Goal: Transaction & Acquisition: Purchase product/service

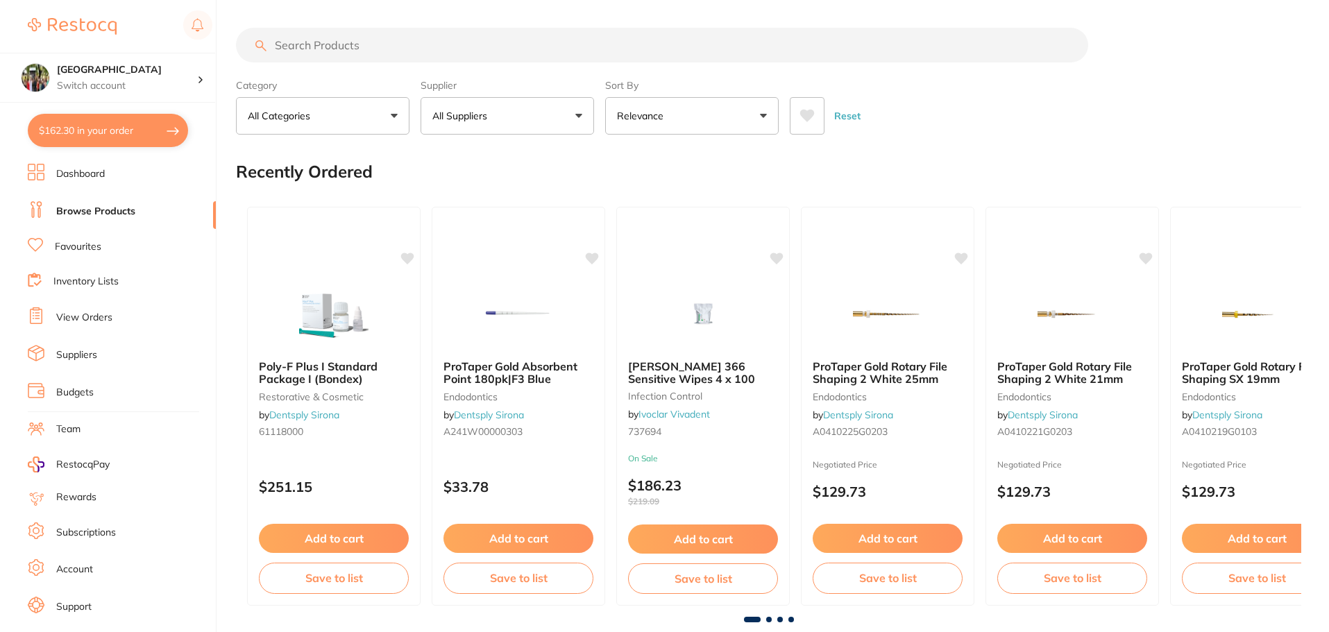
click at [303, 47] on input "search" at bounding box center [662, 45] width 852 height 35
type input "[MEDICAL_DATA]"
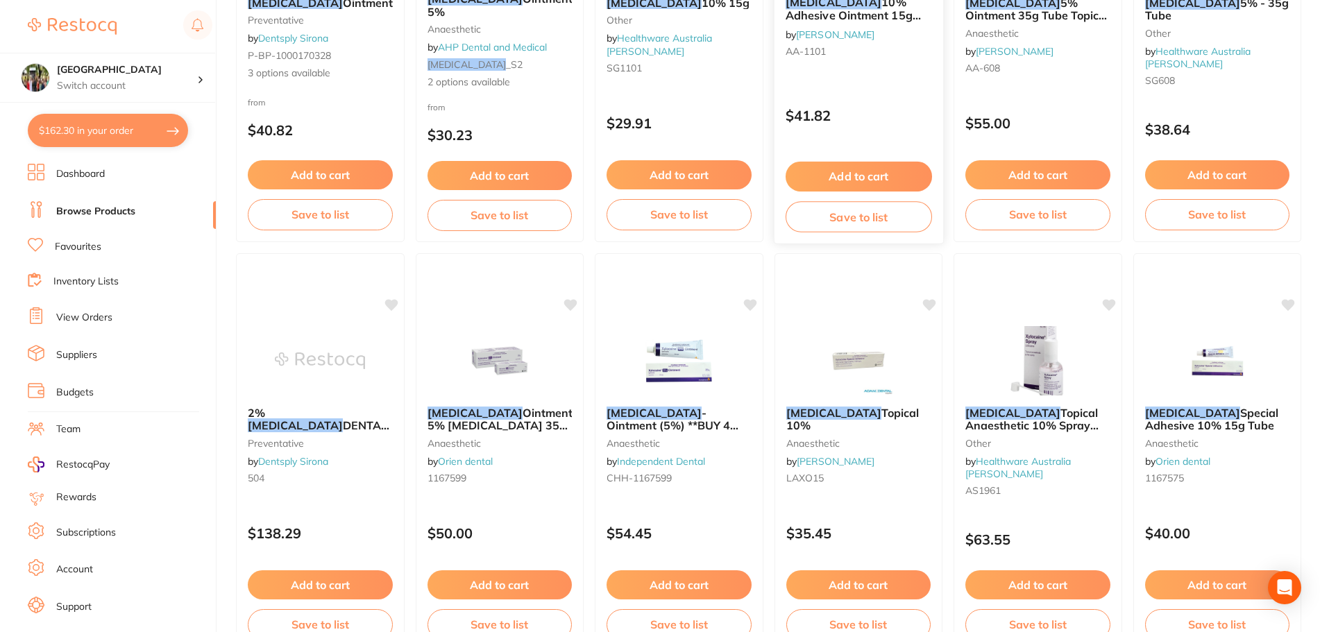
scroll to position [370, 0]
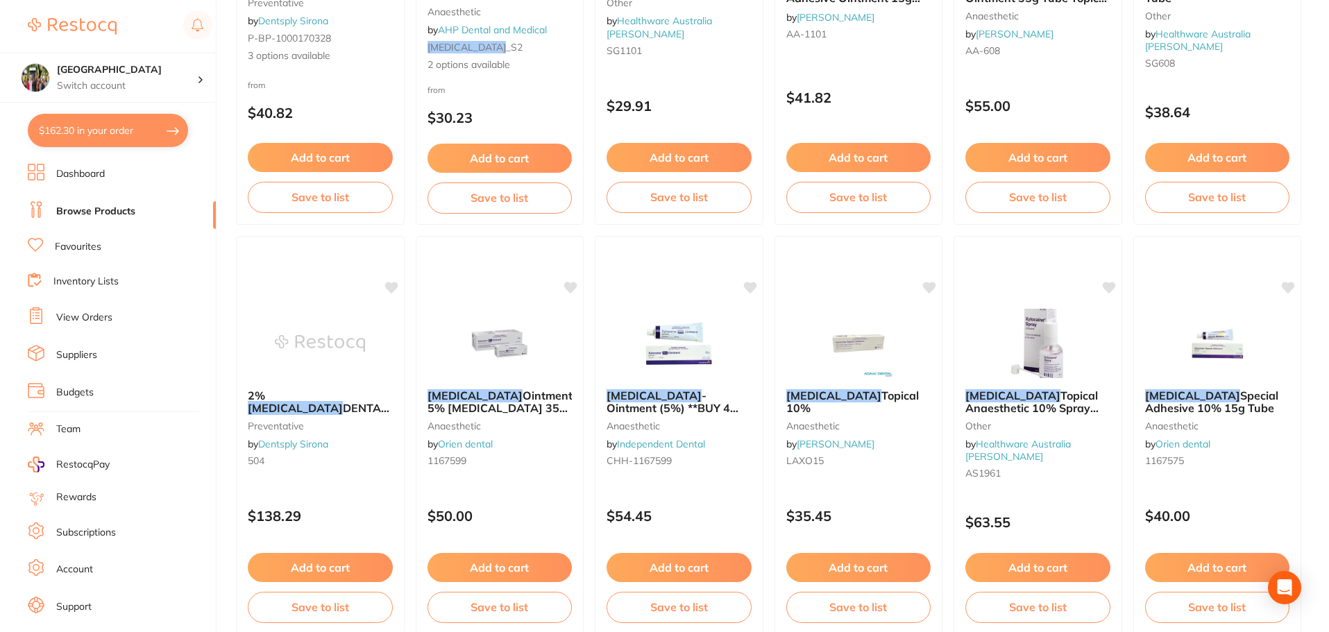
click at [101, 123] on button "$162.30 in your order" at bounding box center [108, 130] width 160 height 33
checkbox input "true"
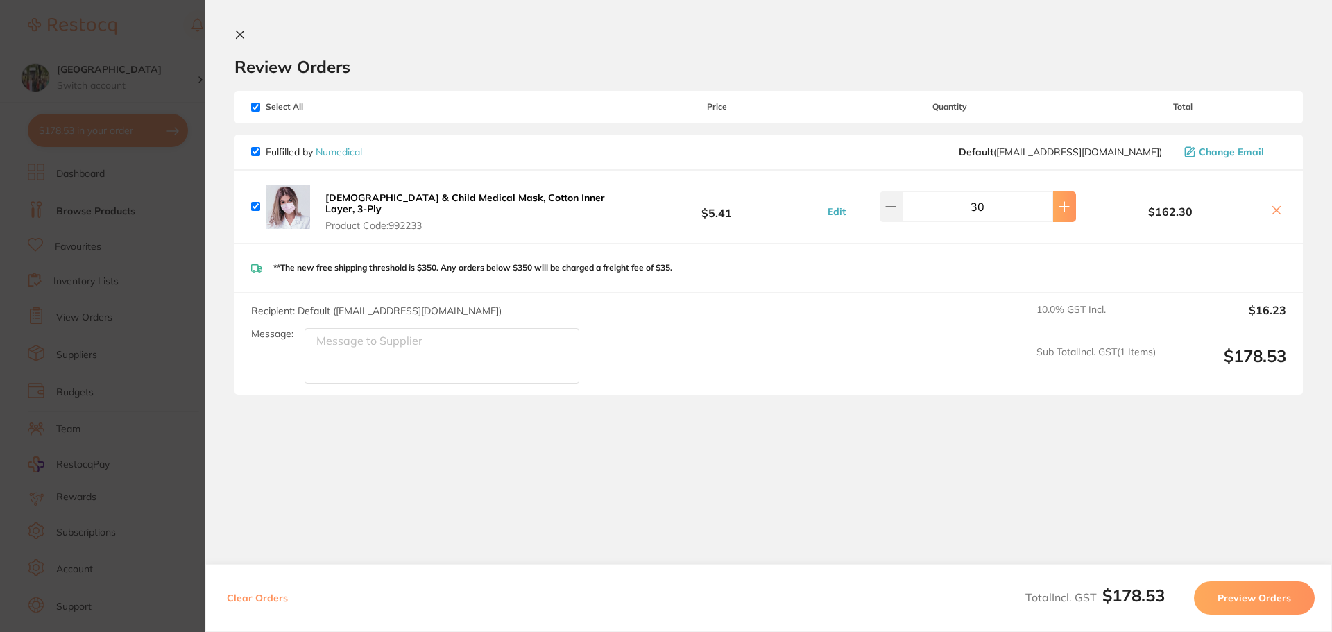
click at [1062, 202] on icon at bounding box center [1064, 206] width 11 height 11
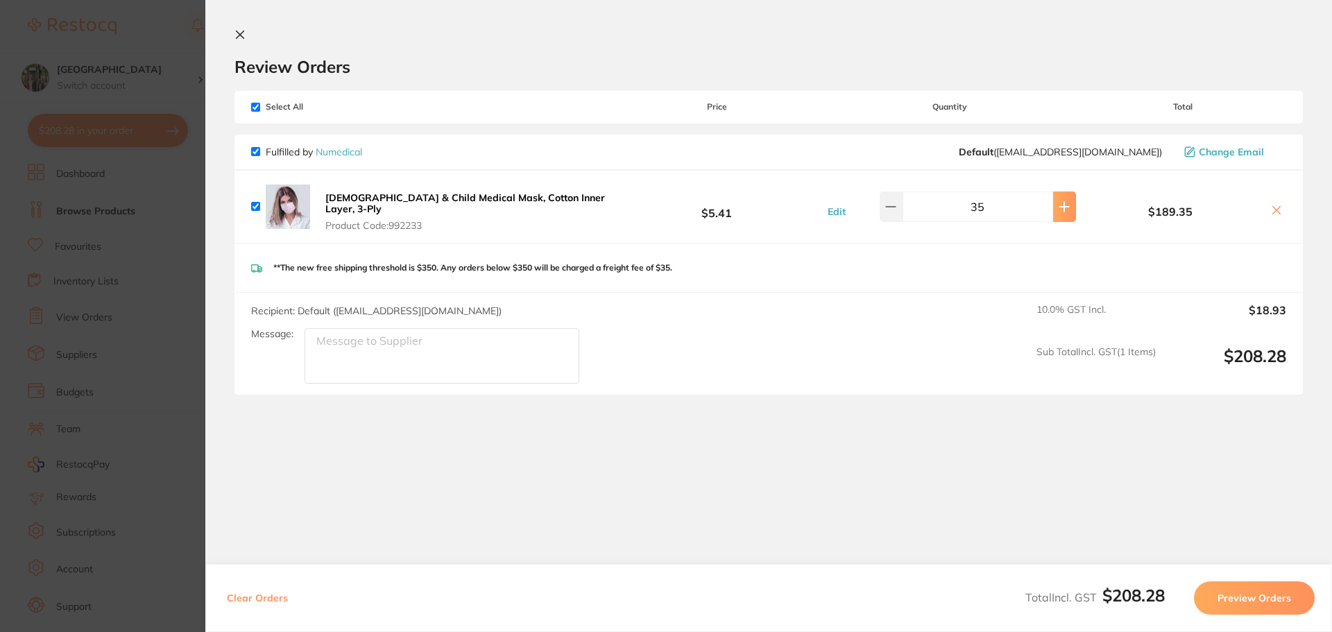
click at [1062, 202] on icon at bounding box center [1064, 206] width 11 height 11
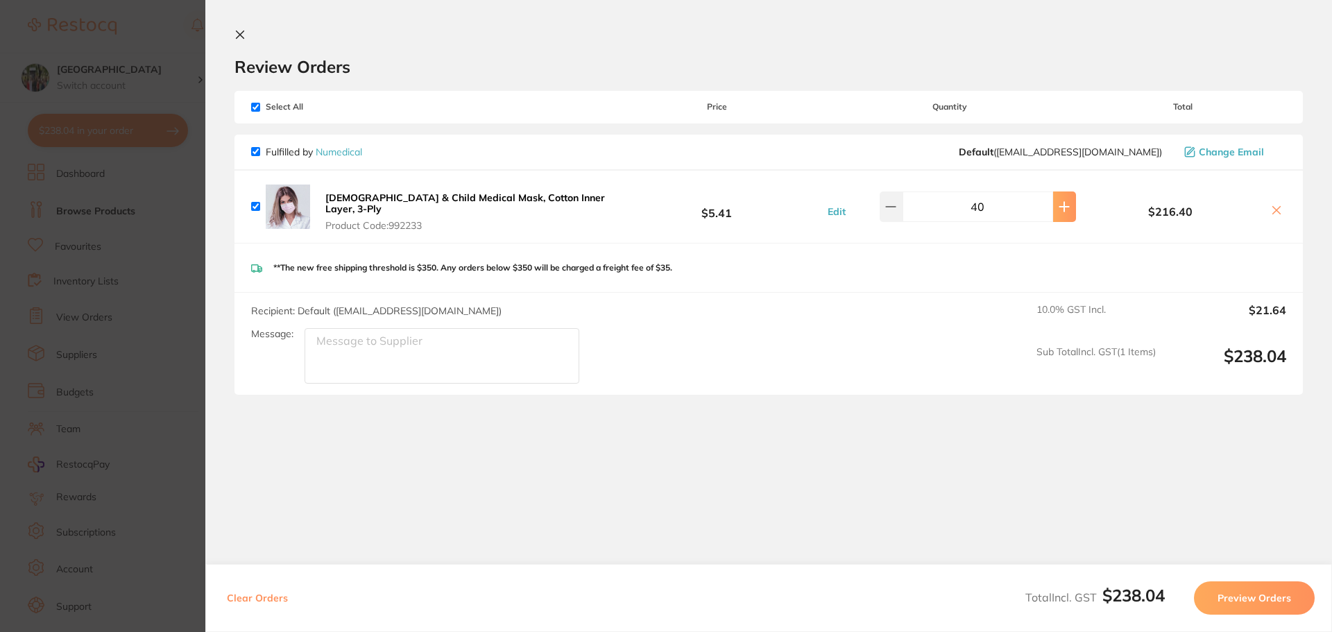
click at [1062, 202] on icon at bounding box center [1064, 206] width 11 height 11
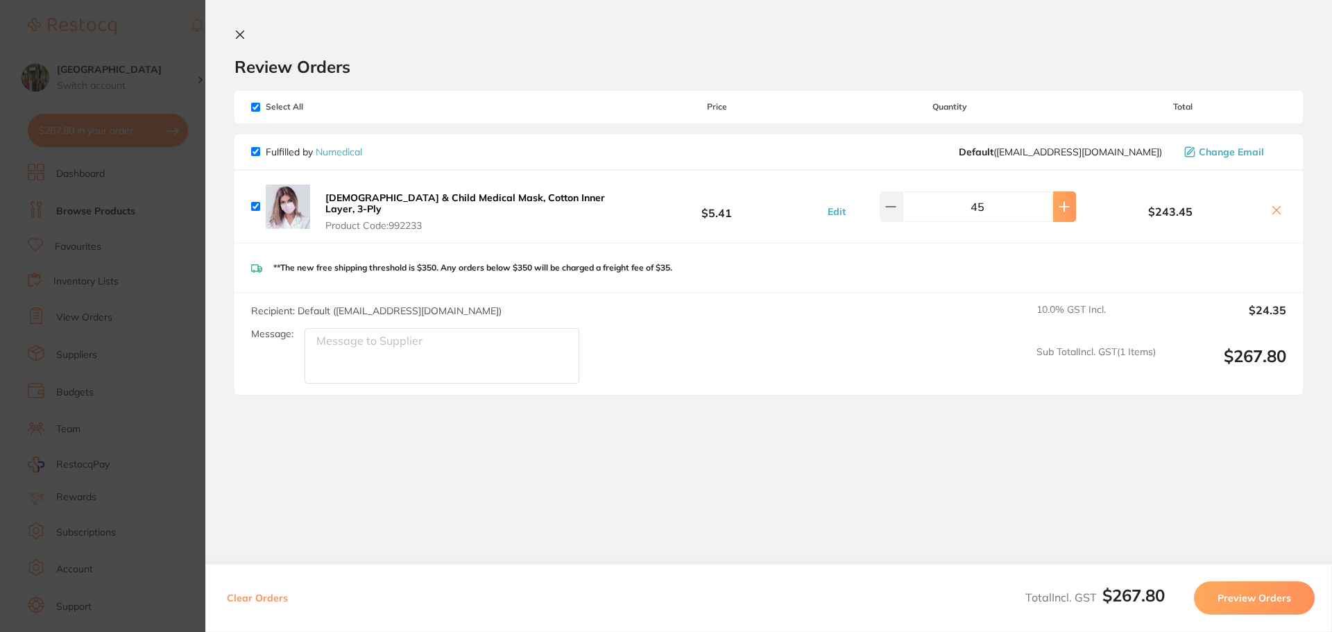
click at [1062, 202] on icon at bounding box center [1064, 206] width 11 height 11
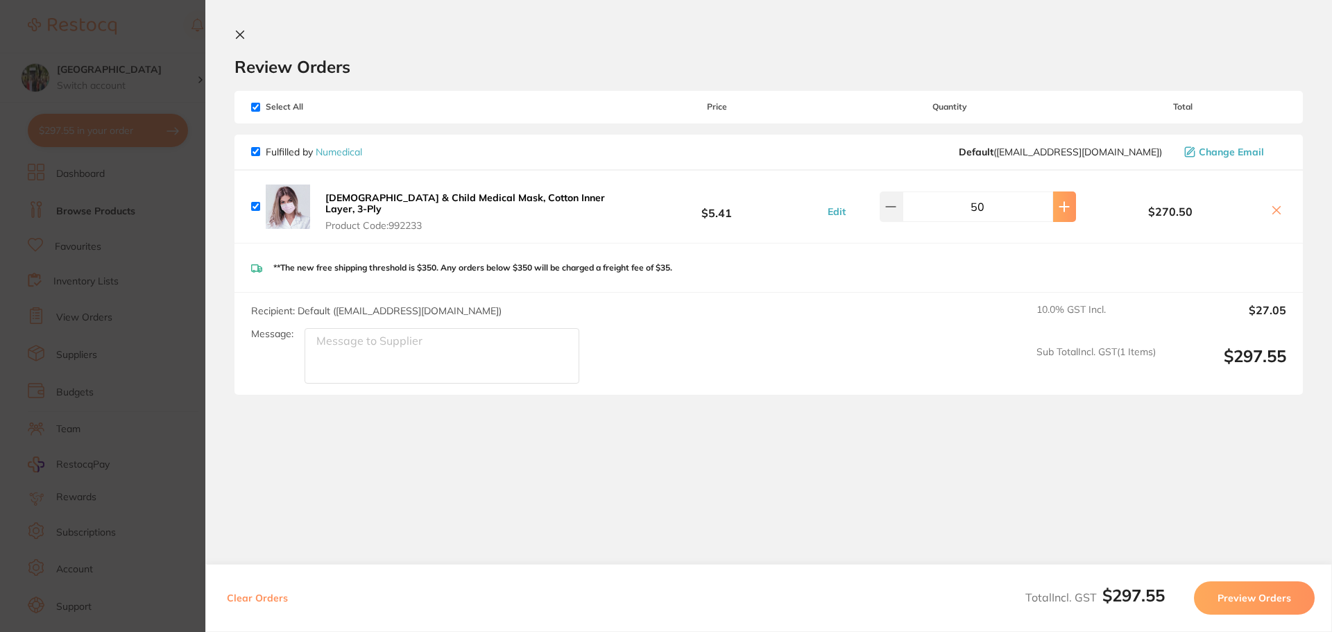
click at [1062, 202] on icon at bounding box center [1064, 206] width 11 height 11
click at [893, 201] on icon at bounding box center [891, 206] width 11 height 11
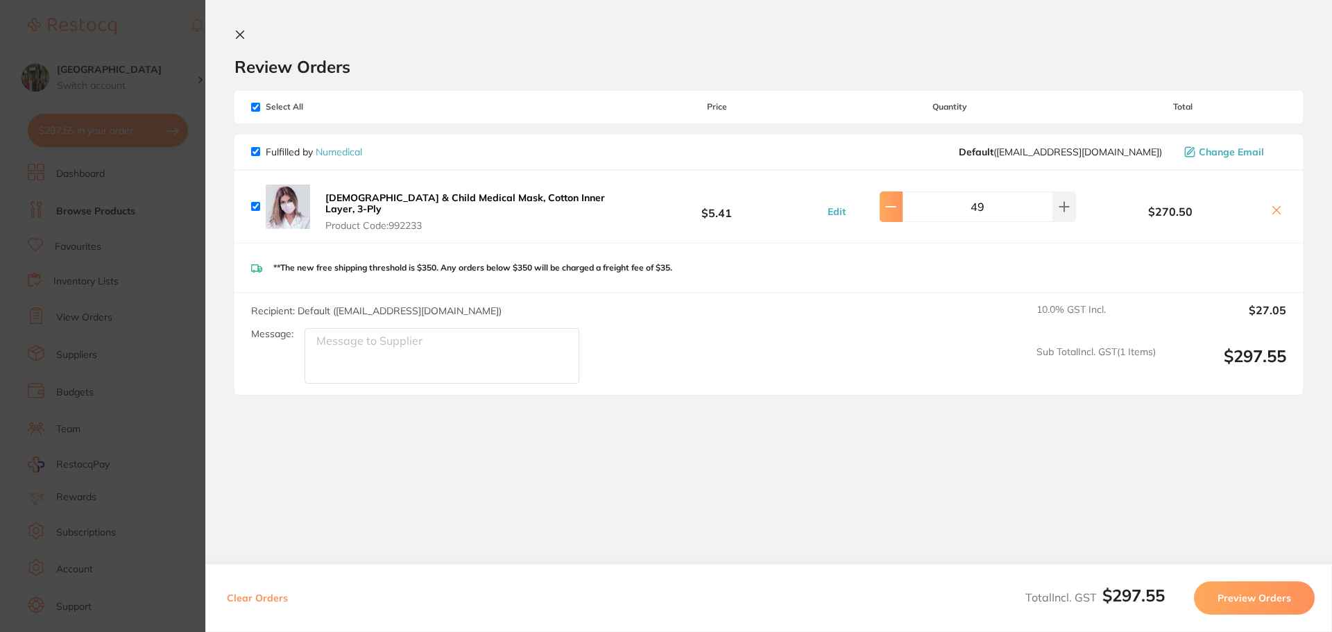
click at [893, 201] on icon at bounding box center [891, 206] width 11 height 11
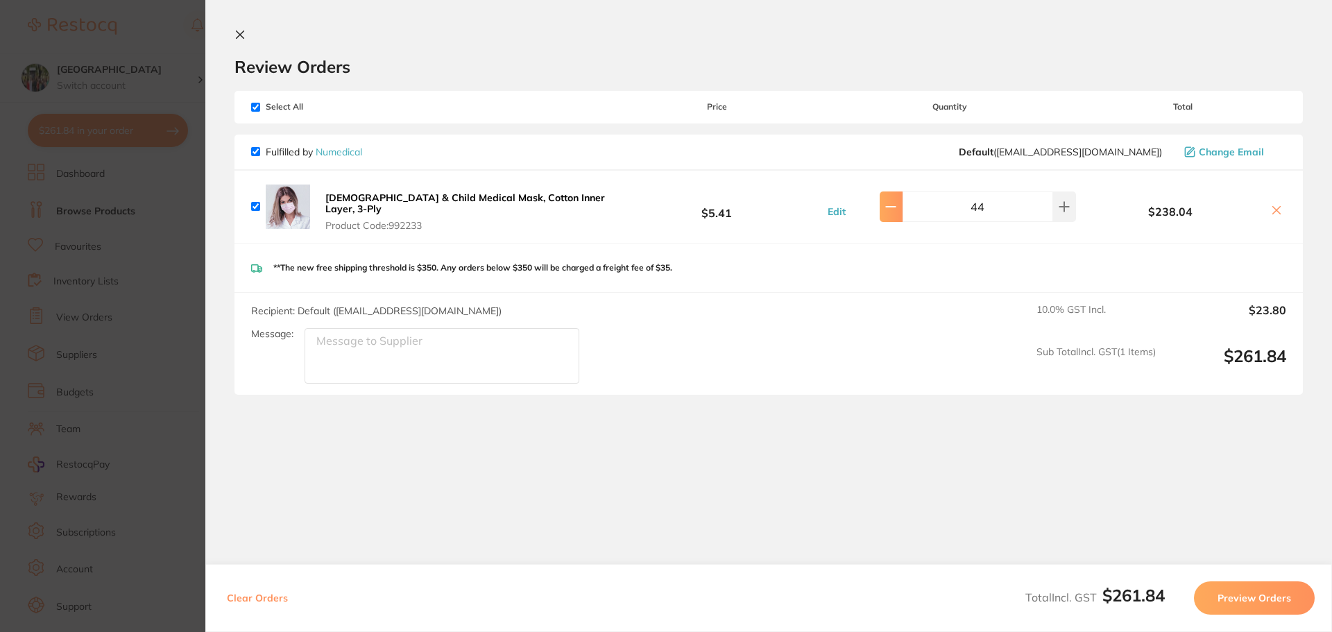
click at [893, 201] on icon at bounding box center [891, 206] width 11 height 11
click at [894, 201] on icon at bounding box center [891, 206] width 11 height 11
type input "40"
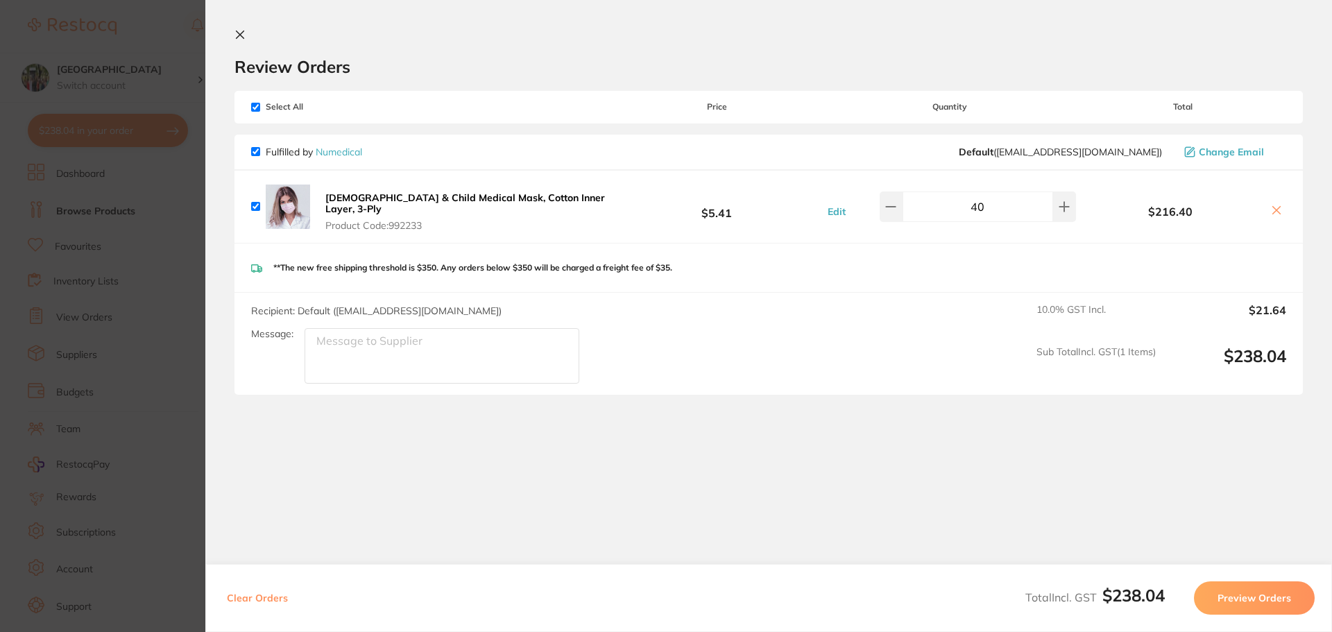
click at [330, 153] on link "Numedical" at bounding box center [339, 152] width 46 height 12
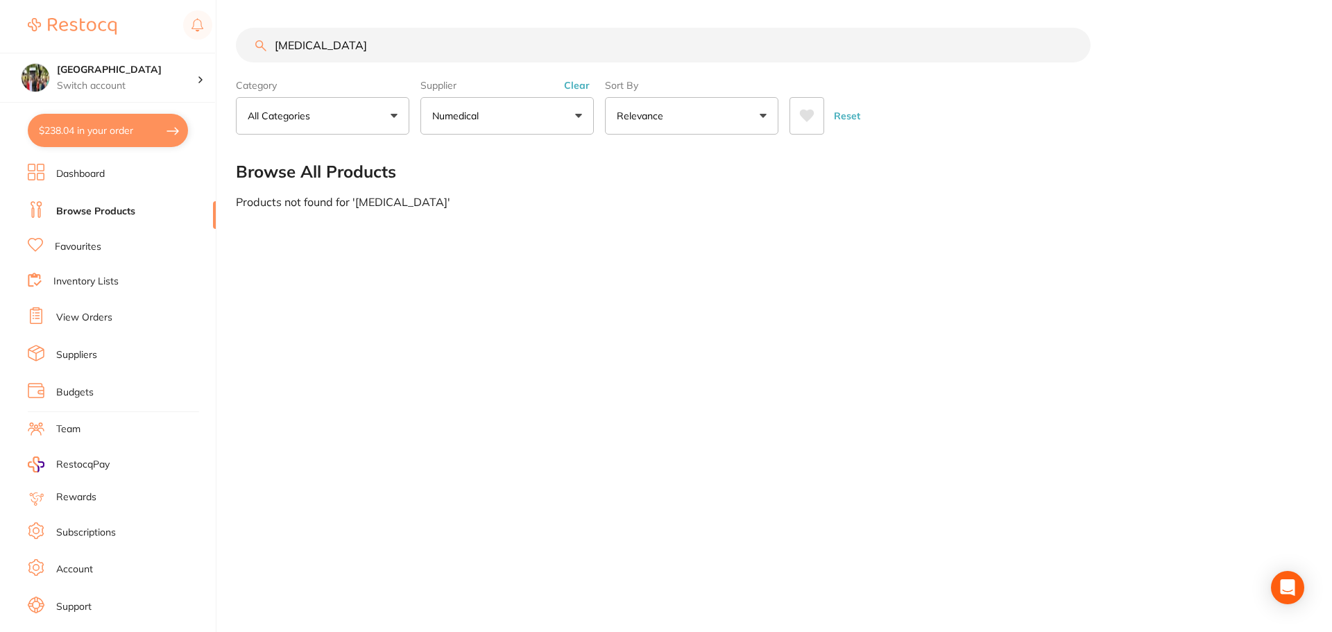
click at [462, 93] on div "Supplier Numedical All Suppliers Dentsply [PERSON_NAME] Dental AHP Dental and M…" at bounding box center [507, 104] width 173 height 61
drag, startPoint x: 394, startPoint y: 55, endPoint x: 187, endPoint y: 17, distance: 210.3
click at [189, 17] on div "$238.04 Wanneroo Dental Centre Switch account Wanneroo Dental Centre $238.04 in…" at bounding box center [666, 316] width 1332 height 632
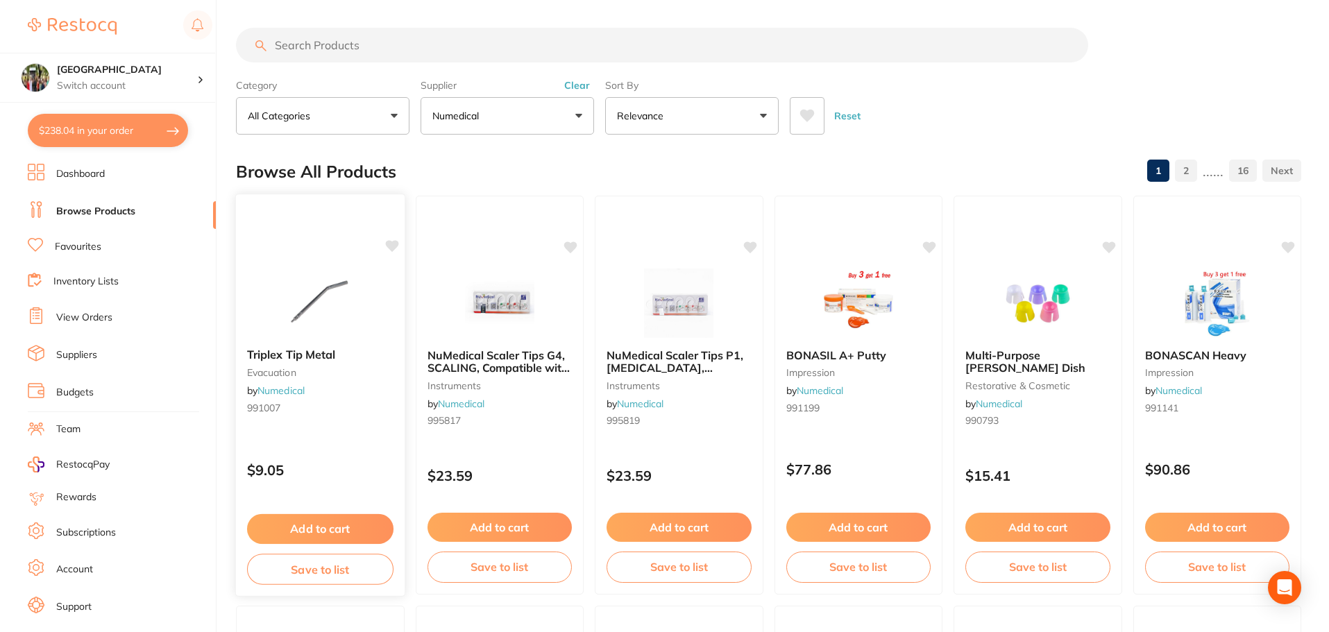
click at [260, 352] on span "Triplex Tip Metal" at bounding box center [291, 355] width 88 height 14
click at [285, 339] on div "Triplex Tip Metal evacuation by Numedical 991007" at bounding box center [320, 383] width 169 height 93
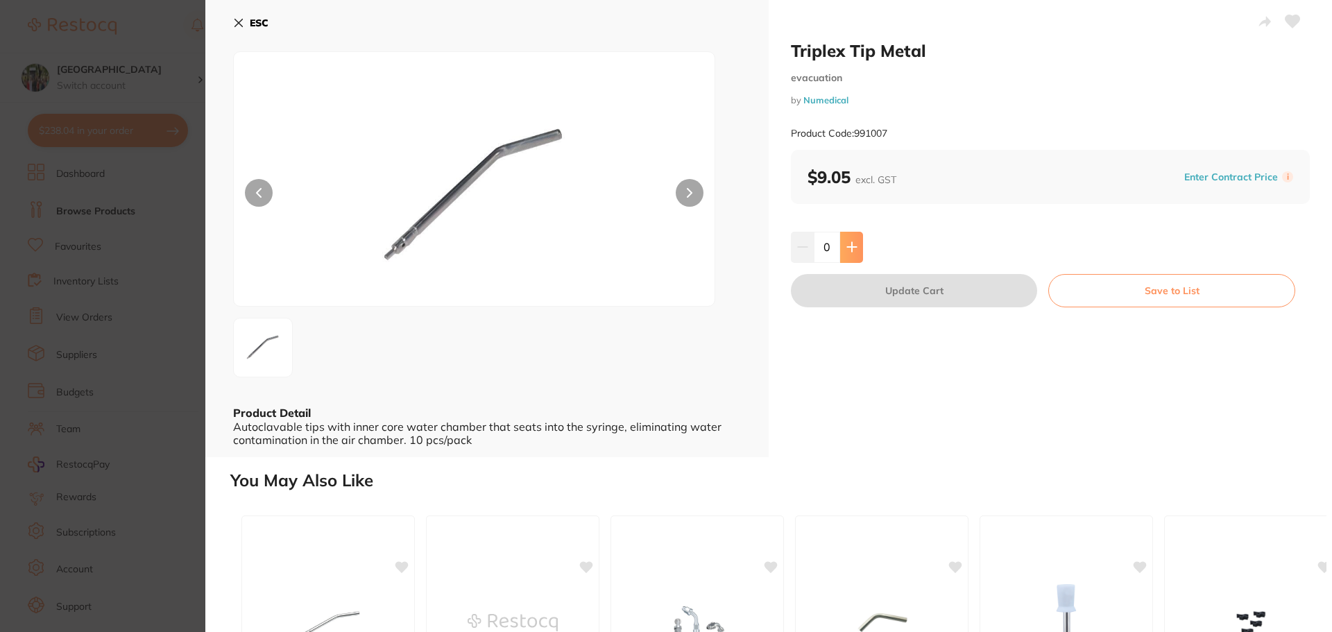
click at [847, 248] on icon at bounding box center [851, 247] width 9 height 9
type input "1"
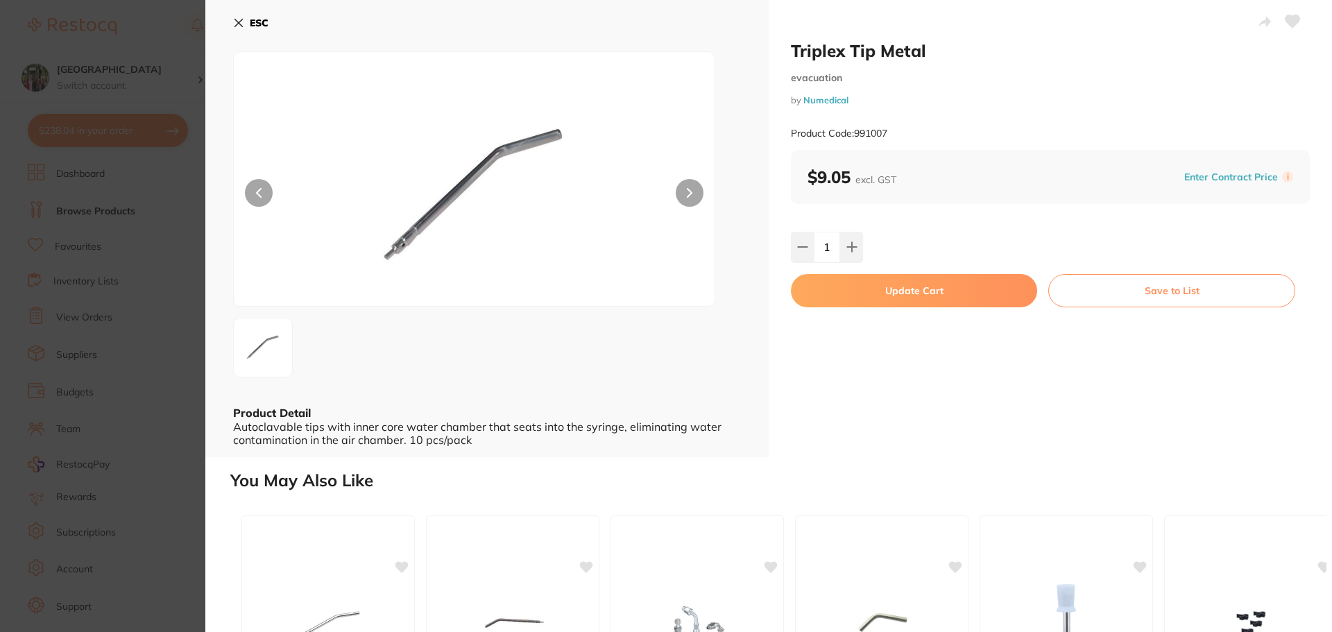
click at [909, 307] on button "Update Cart" at bounding box center [914, 290] width 246 height 33
checkbox input "false"
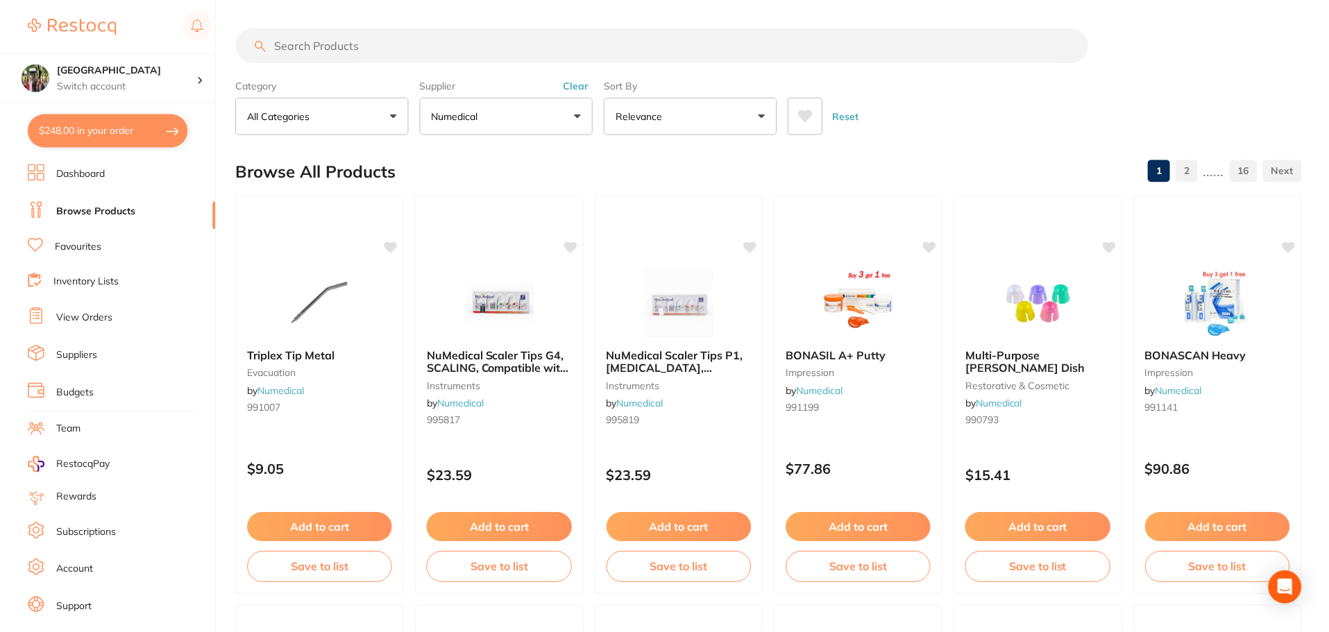
scroll to position [16, 0]
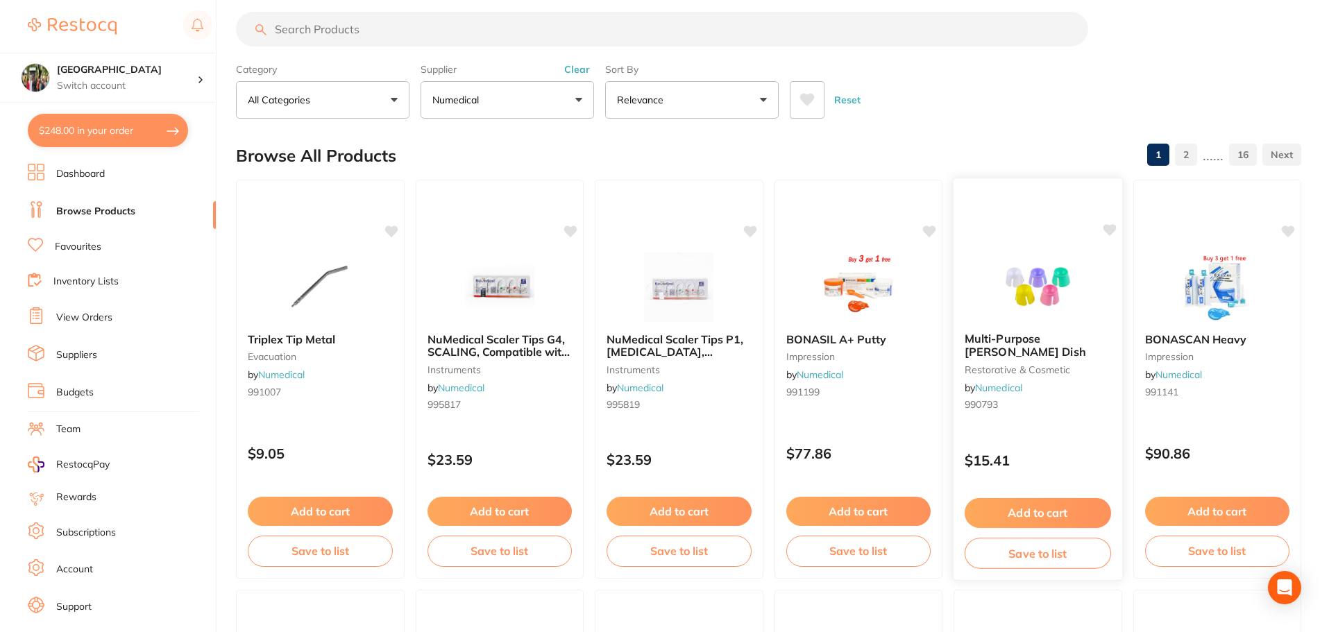
click at [985, 361] on div "Multi-Purpose [PERSON_NAME] Dish restorative & cosmetic by Numedical 990793" at bounding box center [1038, 374] width 169 height 106
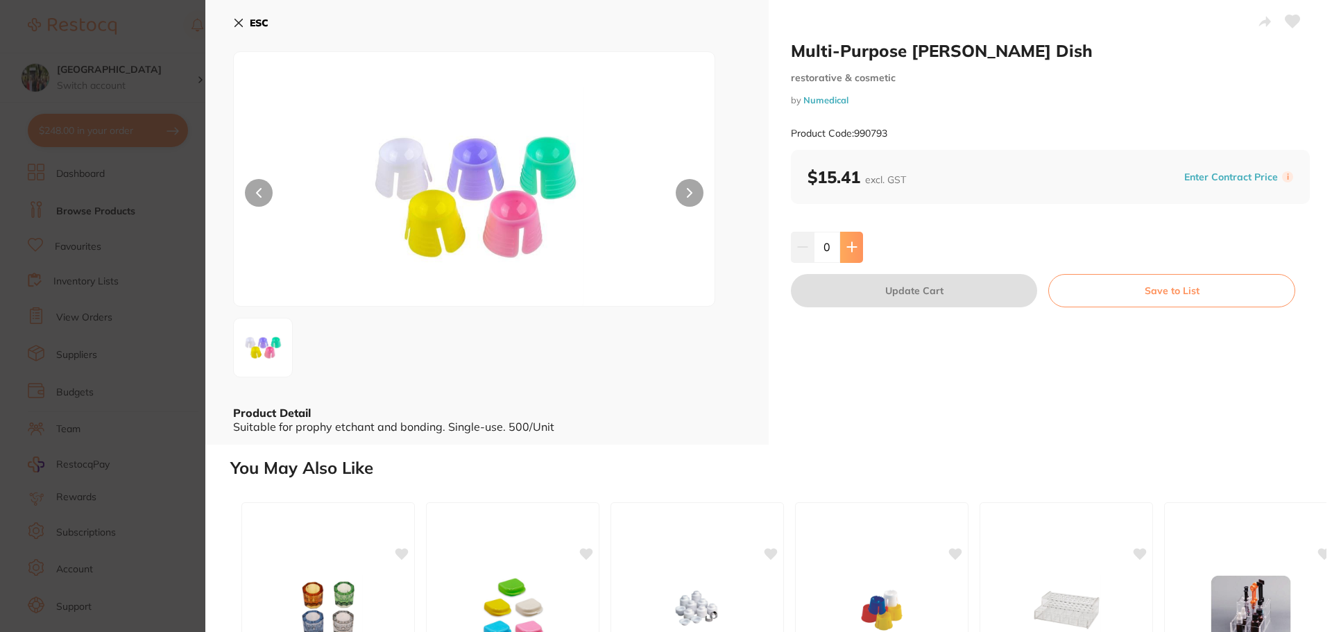
click at [853, 248] on icon at bounding box center [852, 247] width 11 height 11
type input "1"
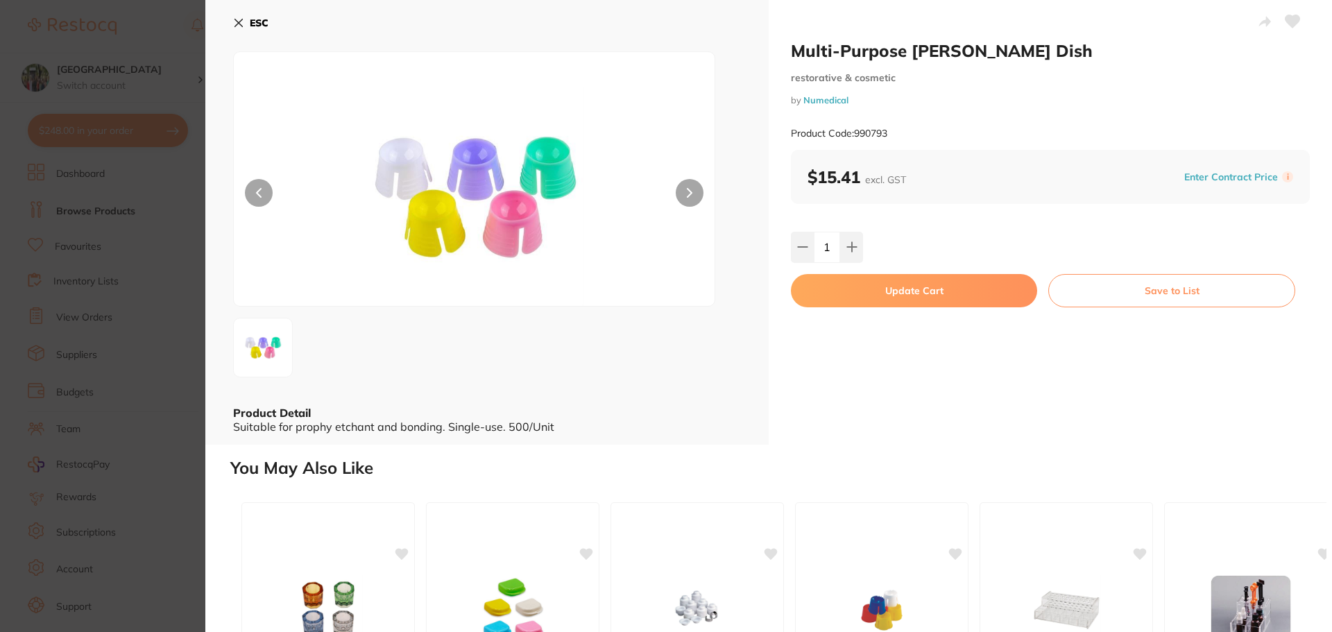
click at [881, 290] on button "Update Cart" at bounding box center [914, 290] width 246 height 33
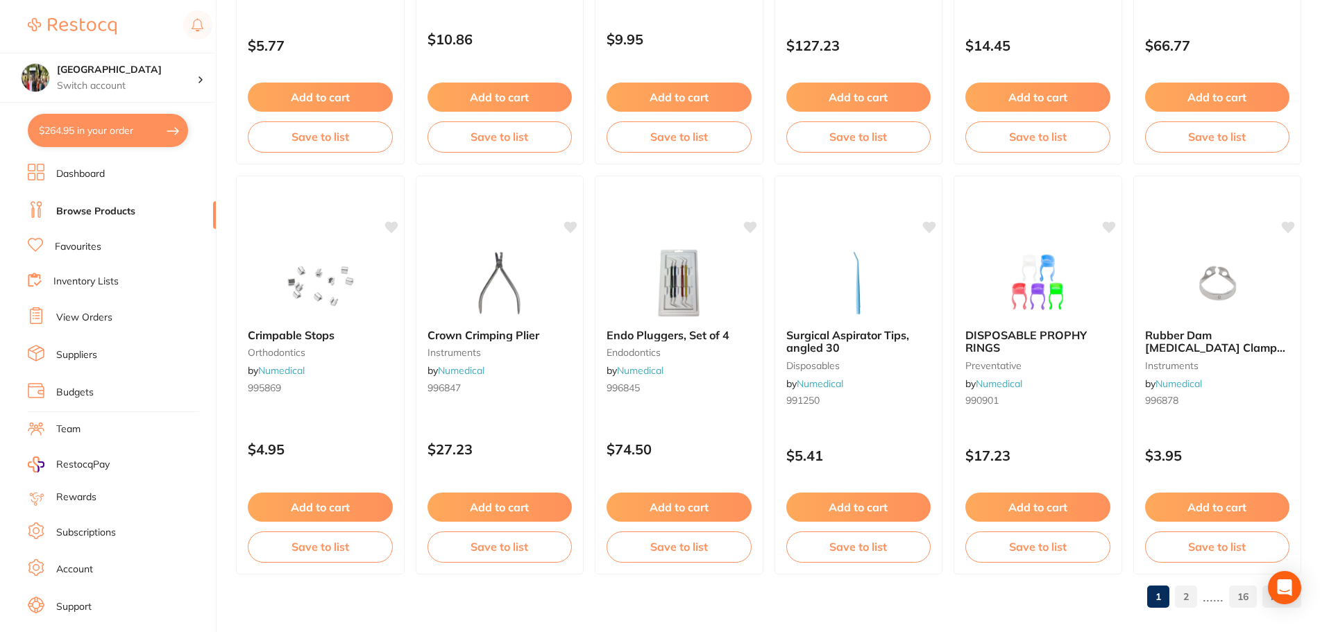
scroll to position [3316, 0]
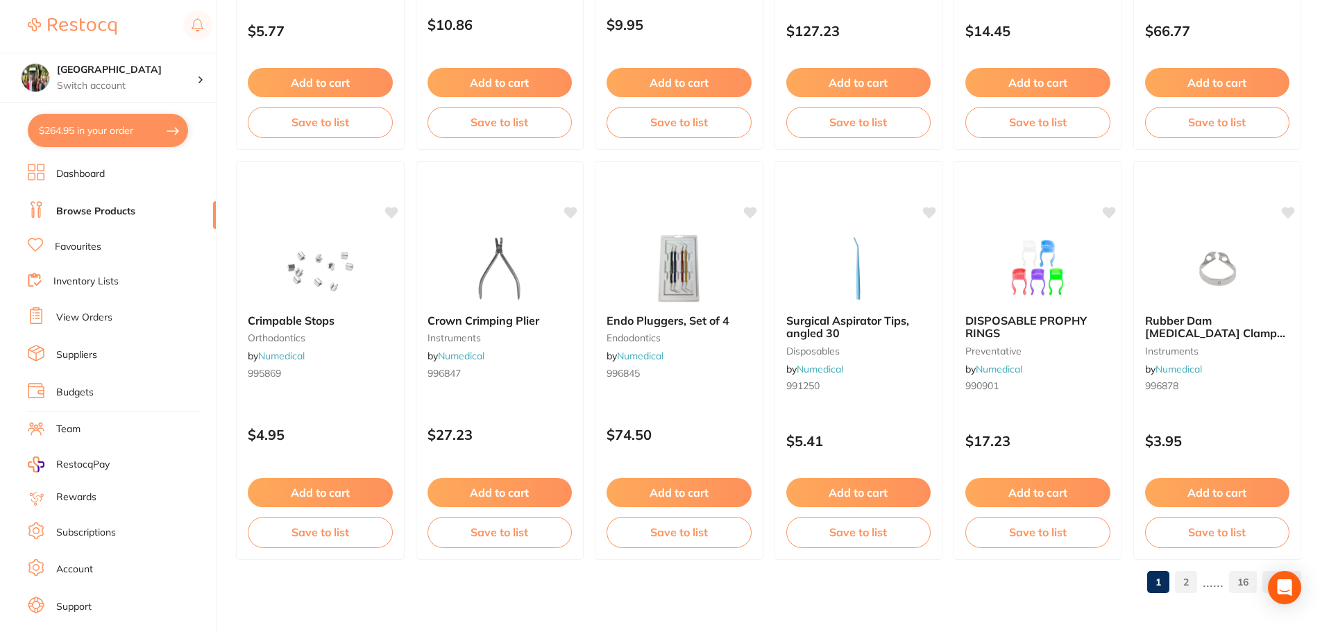
click at [1196, 578] on link "2" at bounding box center [1186, 582] width 22 height 28
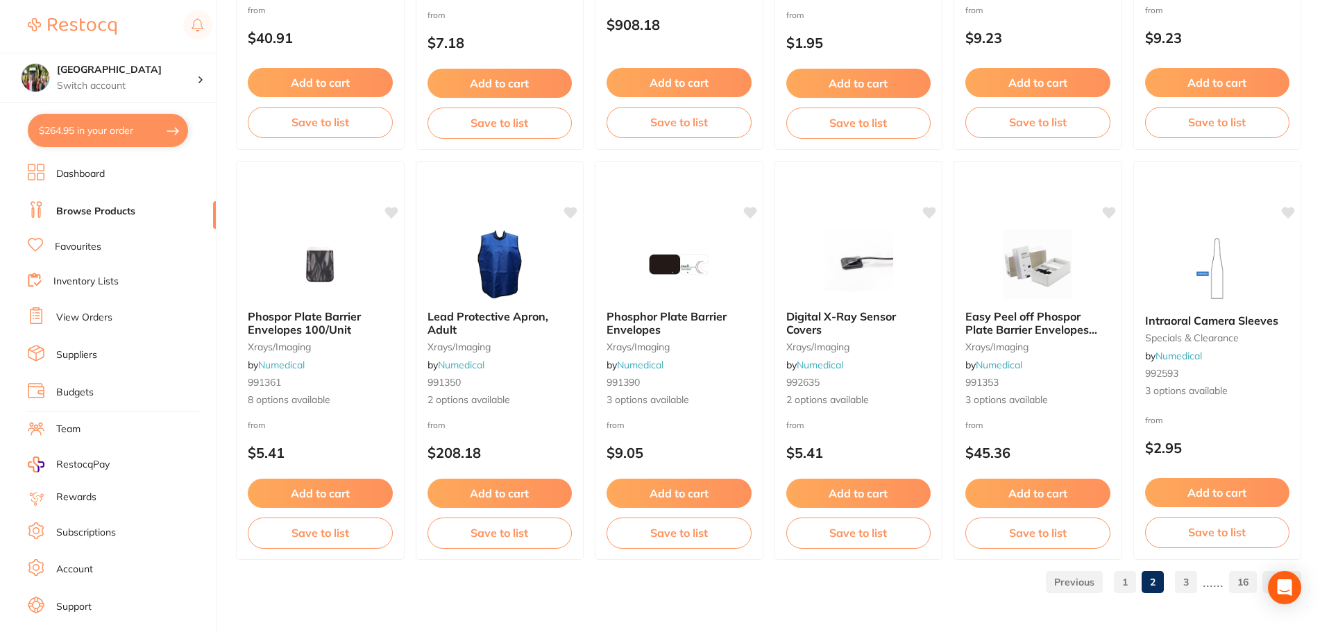
click at [1189, 582] on link "3" at bounding box center [1186, 582] width 22 height 28
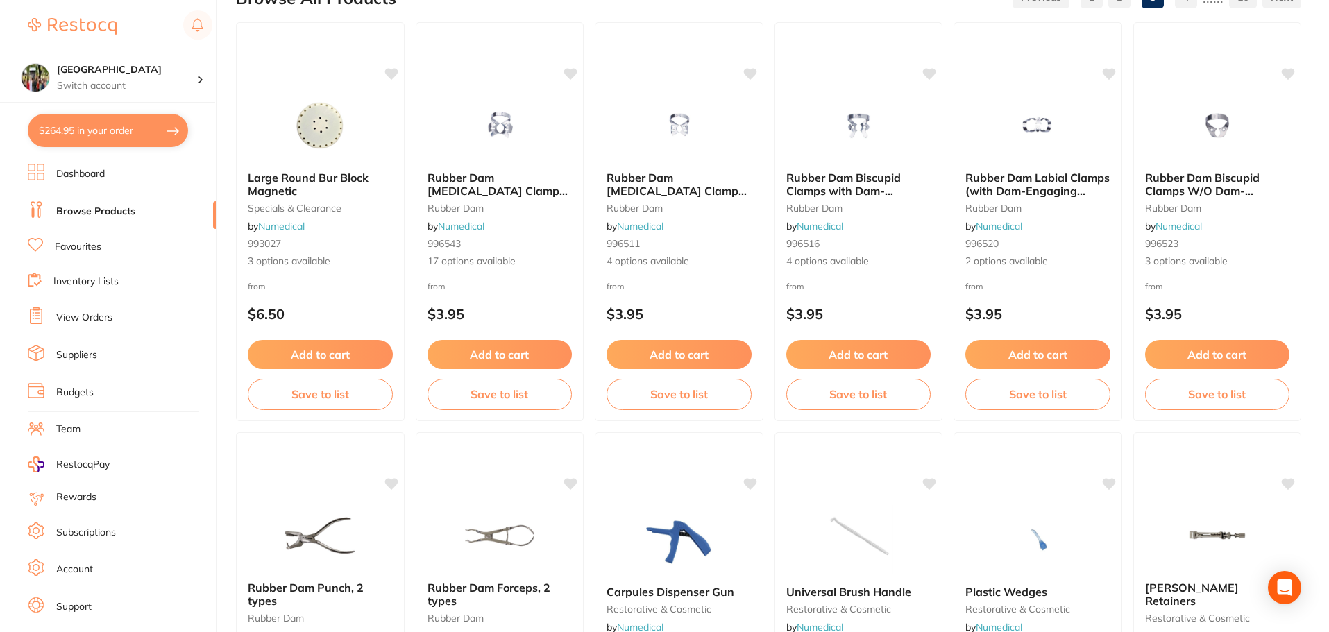
scroll to position [370, 0]
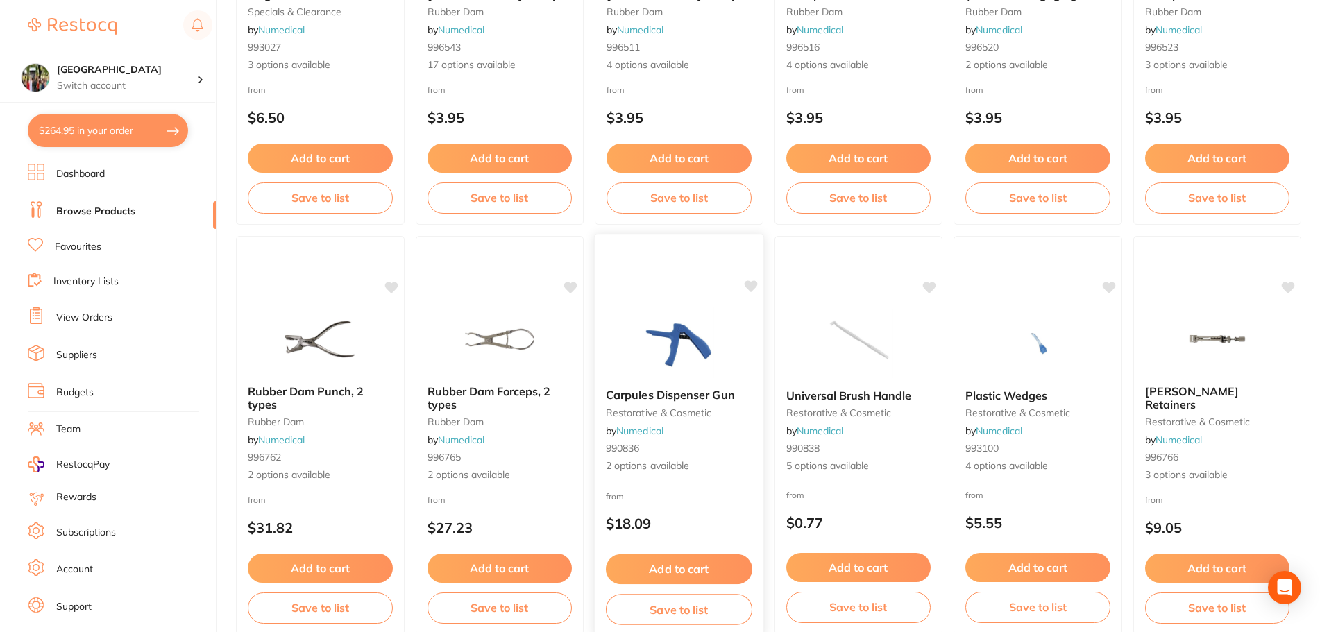
click at [662, 394] on span "Carpules Dispenser Gun" at bounding box center [670, 395] width 129 height 14
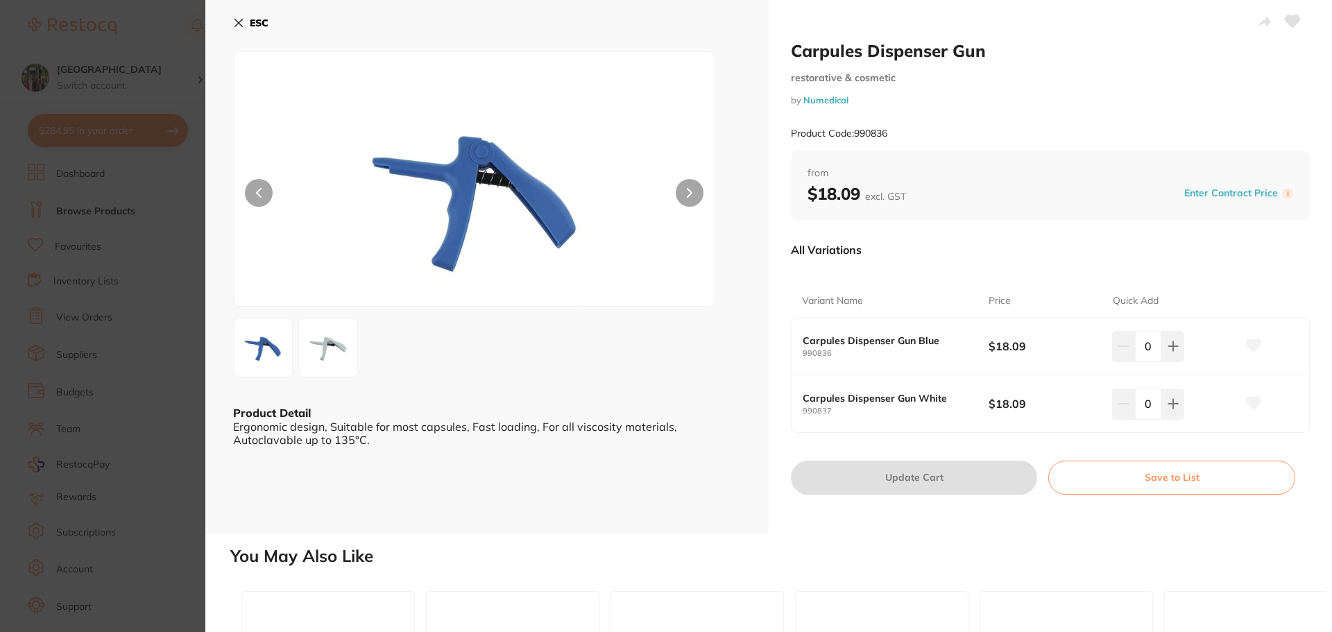
drag, startPoint x: 237, startPoint y: 22, endPoint x: 210, endPoint y: 160, distance: 140.7
click at [210, 160] on div "ESC Product Detail Ergonomic design, Suitable for most capsules, Fast loading, …" at bounding box center [487, 267] width 564 height 534
click at [239, 23] on icon at bounding box center [239, 23] width 8 height 8
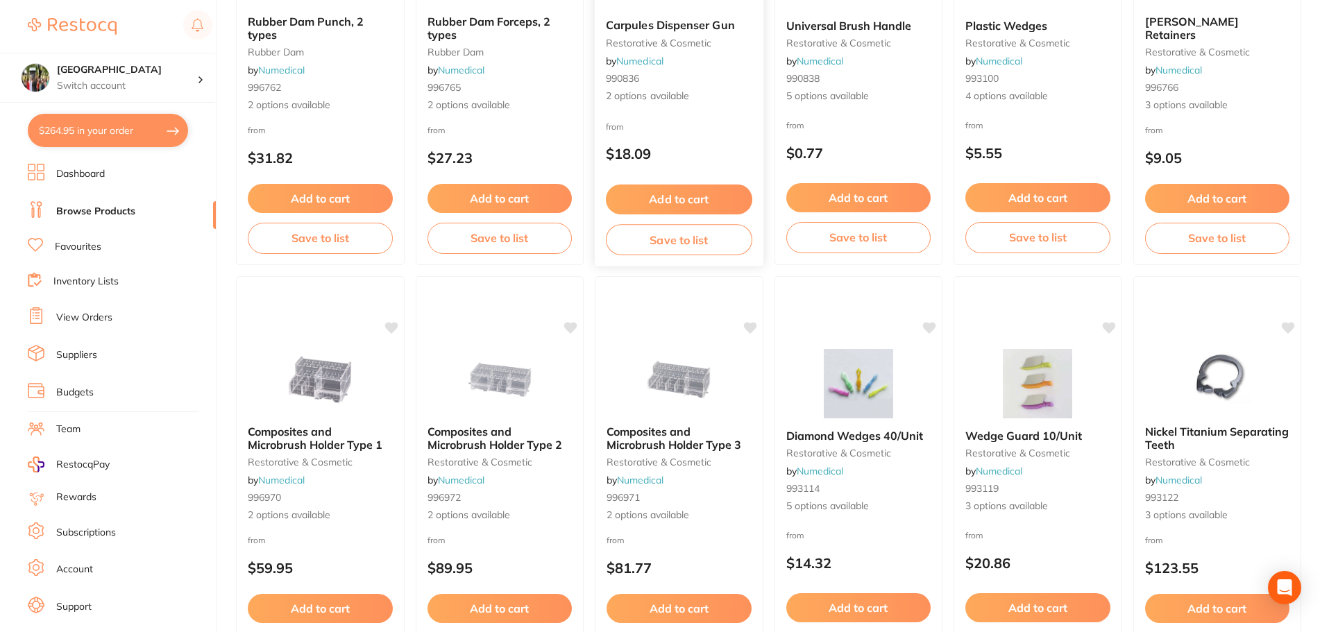
scroll to position [555, 0]
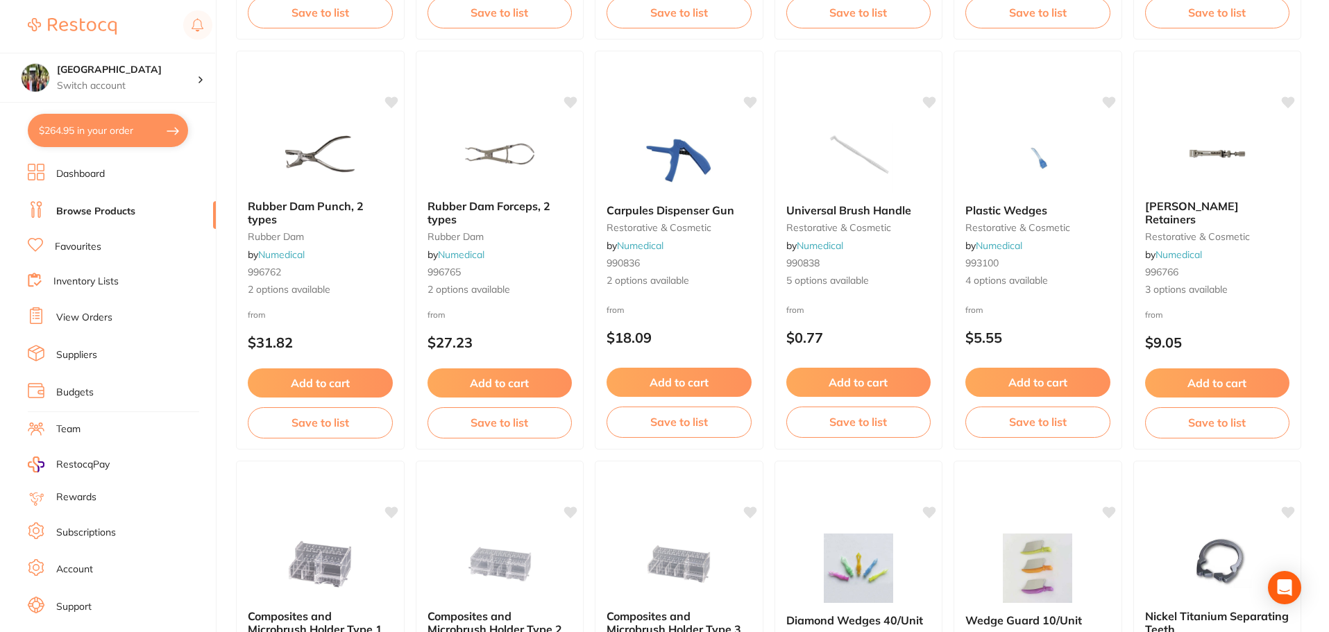
drag, startPoint x: 661, startPoint y: 135, endPoint x: 677, endPoint y: 141, distance: 16.9
click at [661, 135] on img at bounding box center [679, 158] width 90 height 69
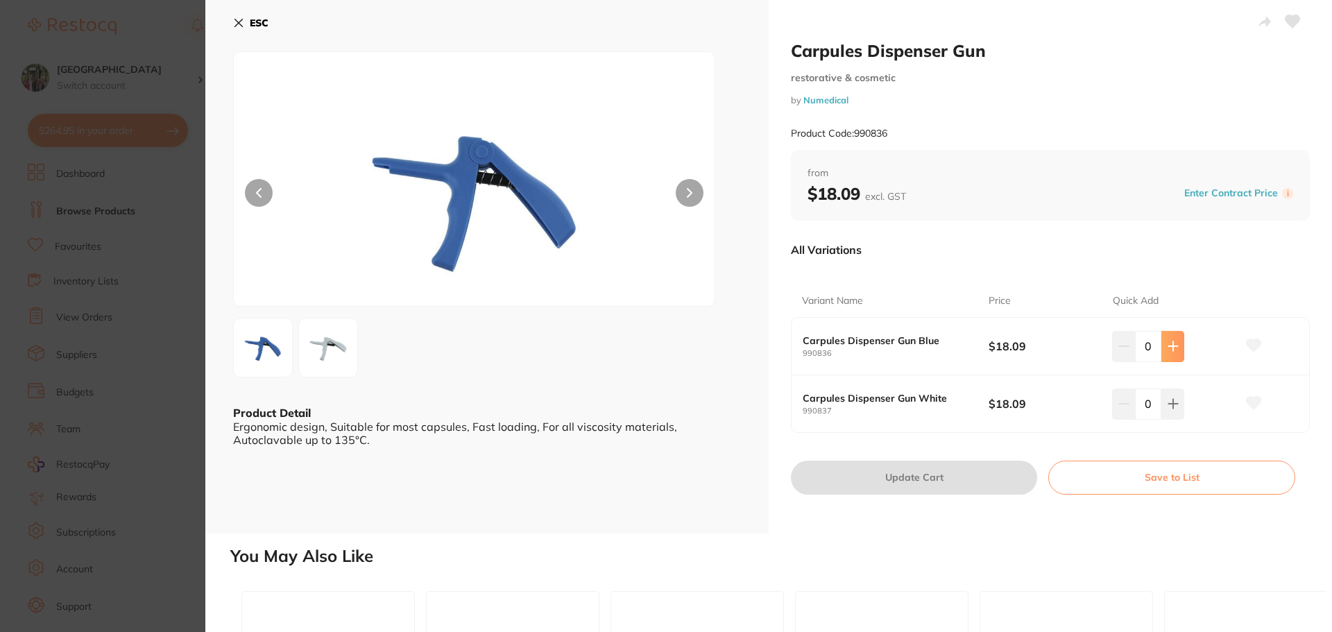
click at [1168, 345] on icon at bounding box center [1173, 346] width 11 height 11
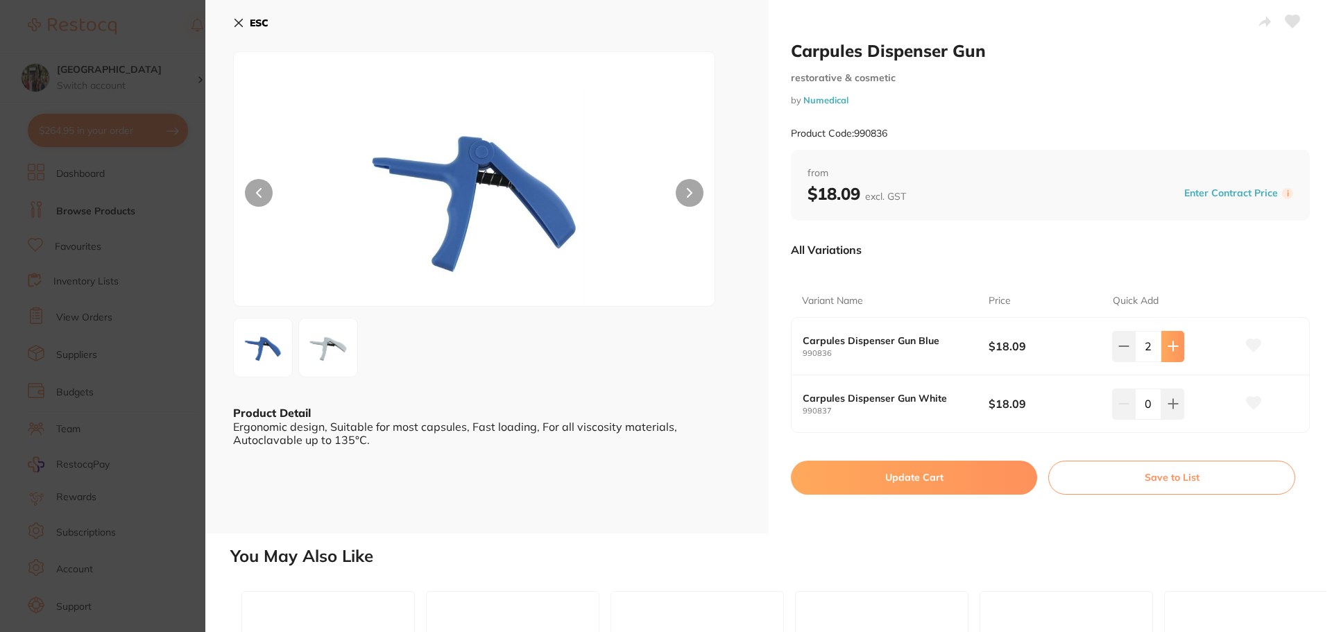
click at [1168, 345] on icon at bounding box center [1173, 346] width 11 height 11
type input "4"
click at [1249, 346] on icon at bounding box center [1254, 345] width 15 height 12
click at [958, 471] on button "Update Cart" at bounding box center [914, 477] width 246 height 33
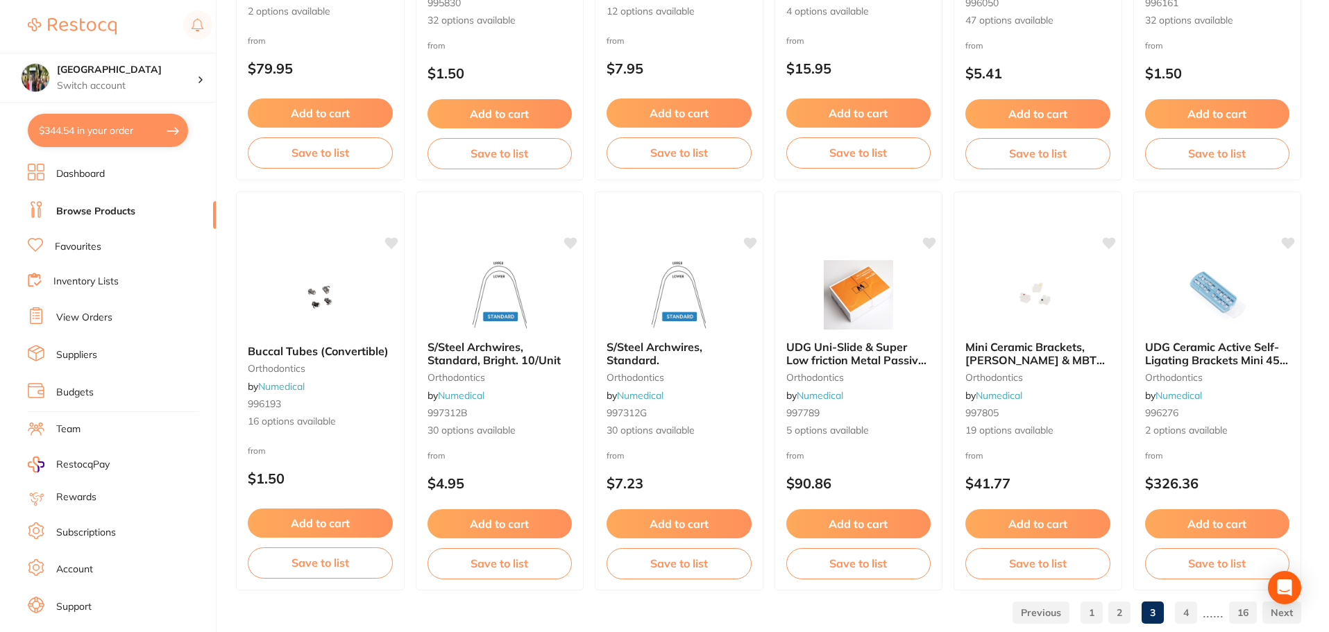
scroll to position [3316, 0]
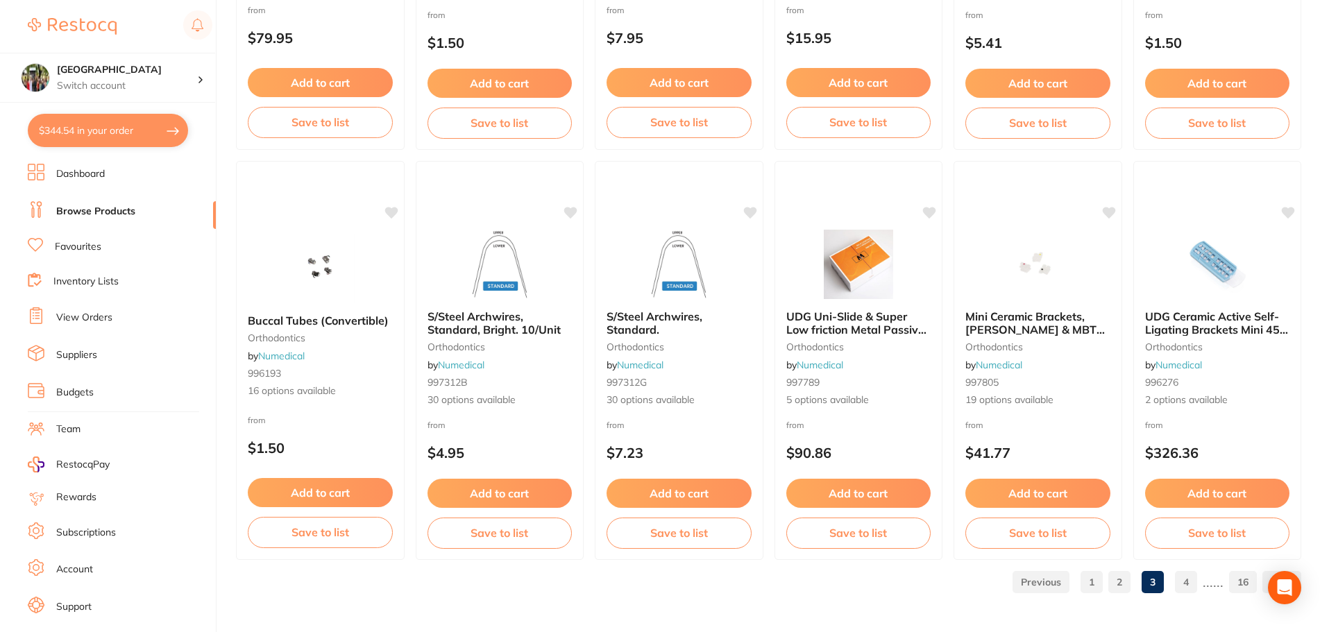
click at [1192, 588] on link "4" at bounding box center [1186, 582] width 22 height 28
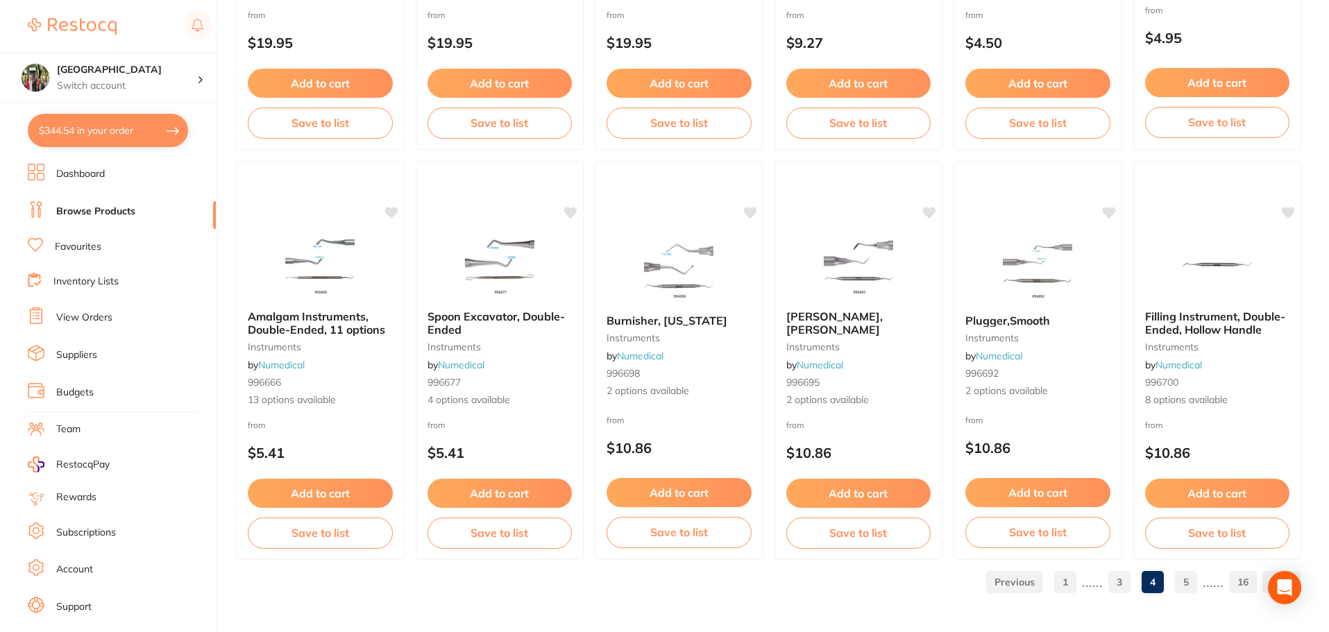
click at [1181, 577] on link "5" at bounding box center [1186, 582] width 22 height 28
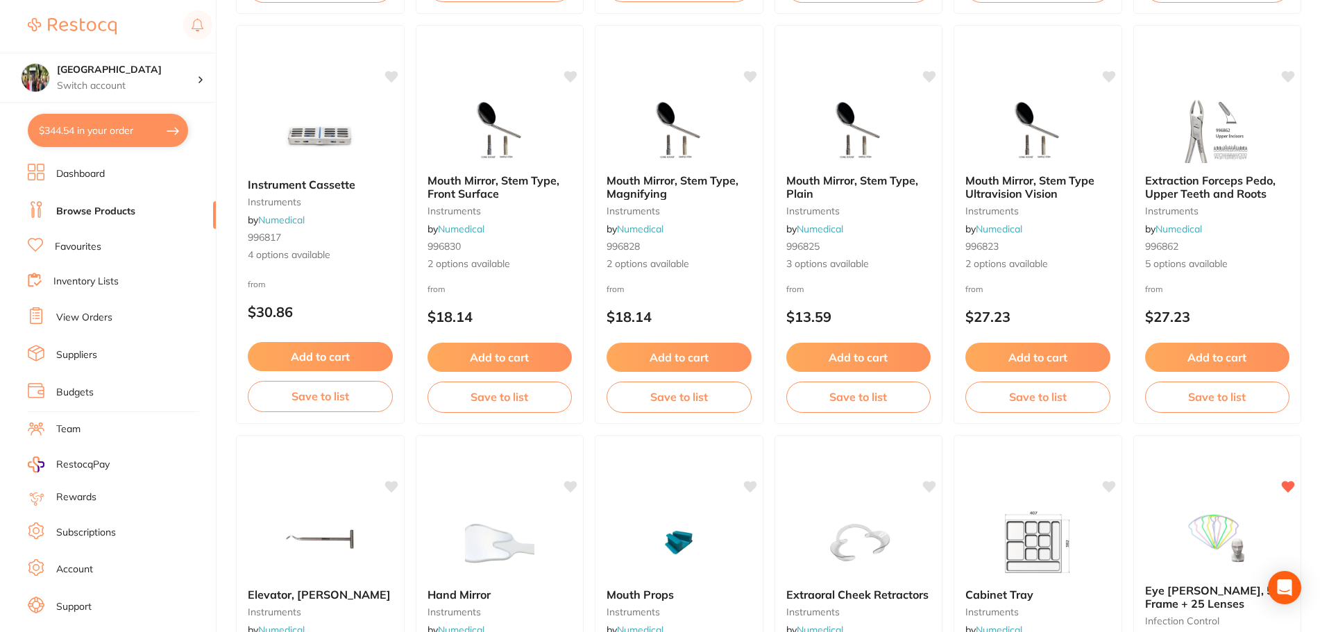
scroll to position [555, 0]
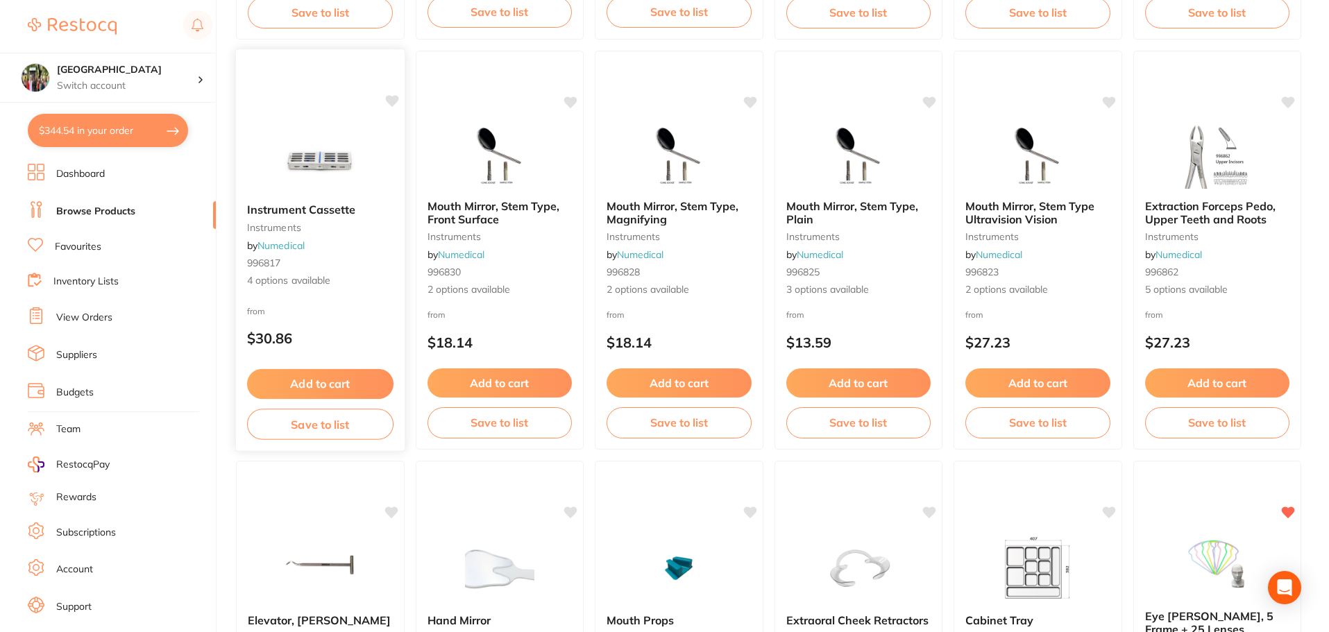
click at [332, 209] on span "Instrument Cassette" at bounding box center [301, 210] width 109 height 14
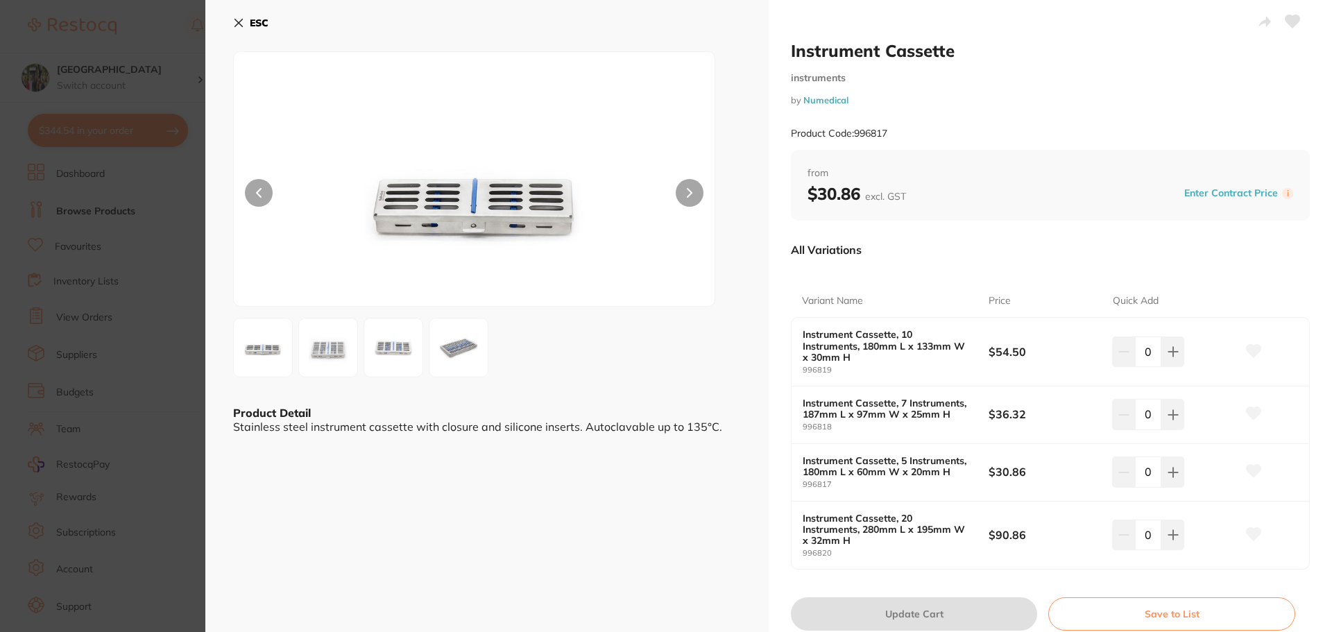
click at [236, 22] on icon at bounding box center [238, 22] width 11 height 11
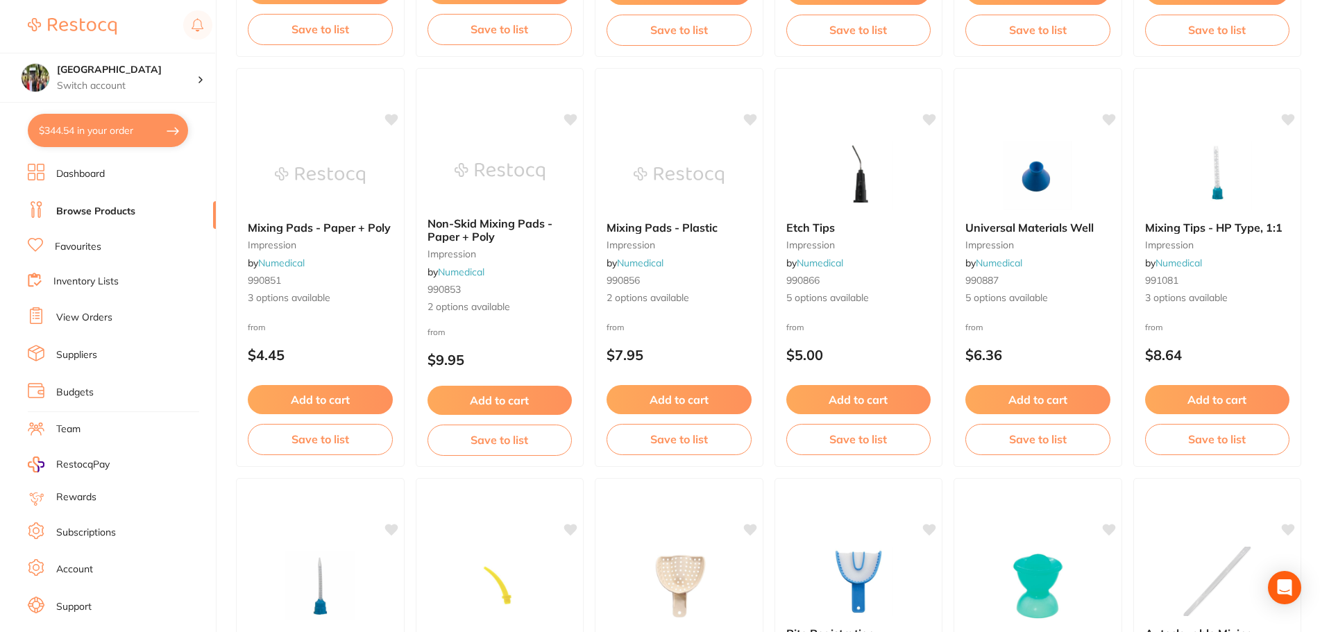
scroll to position [2221, 0]
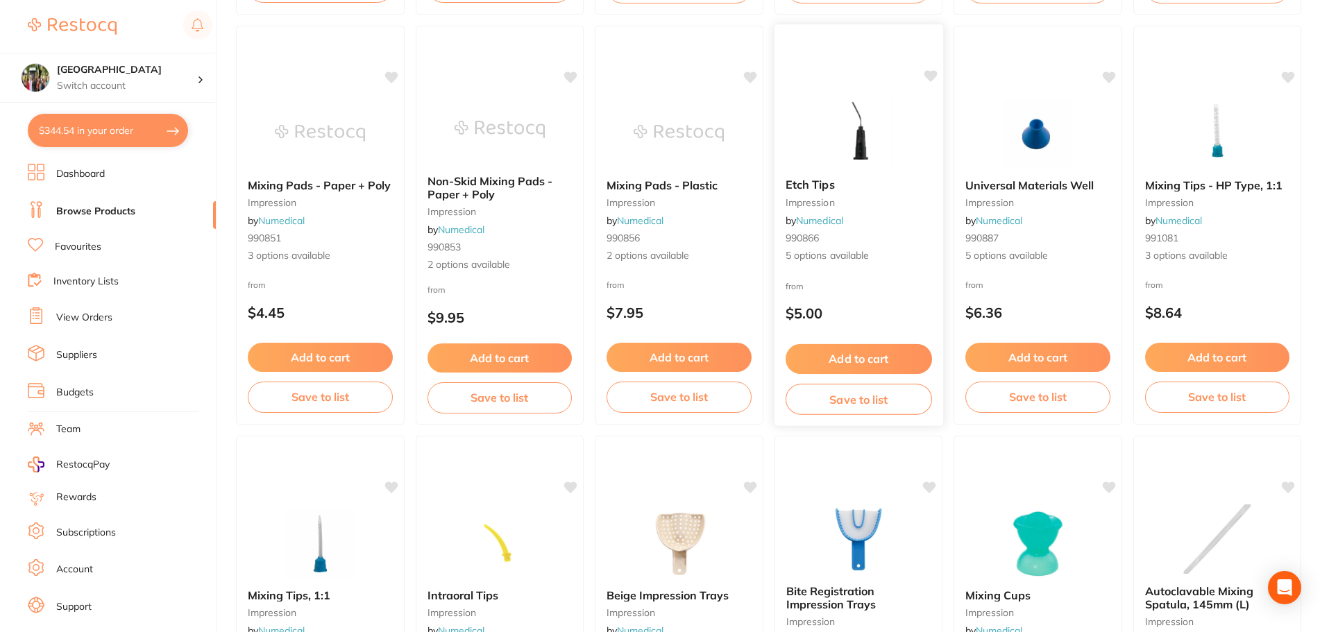
click at [826, 193] on div "Etch Tips impression by Numedical 990866 5 options available" at bounding box center [858, 220] width 169 height 107
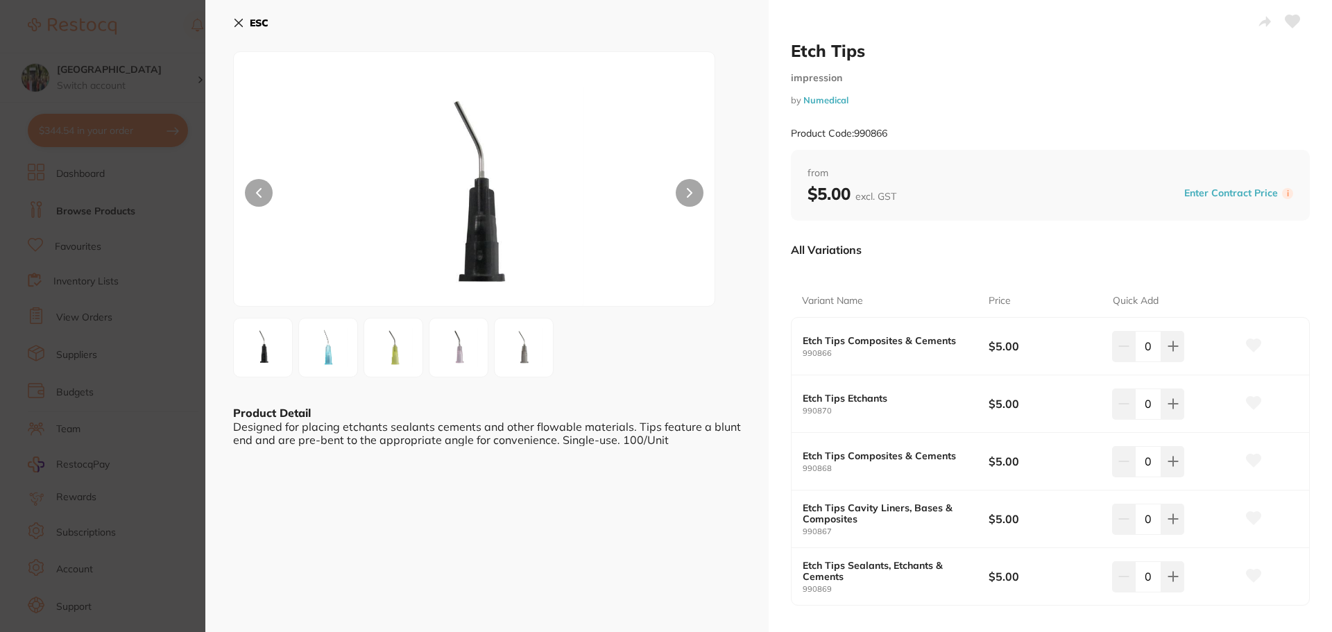
click at [324, 360] on img at bounding box center [328, 348] width 50 height 50
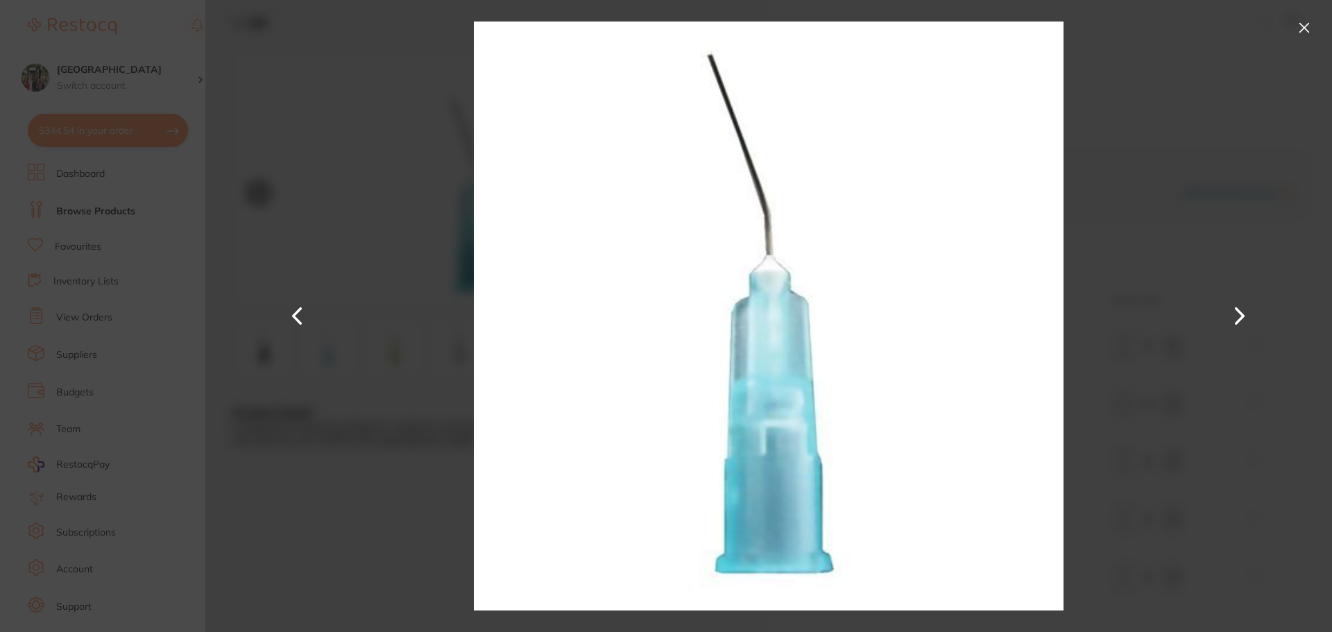
click at [1305, 30] on button at bounding box center [1305, 28] width 22 height 22
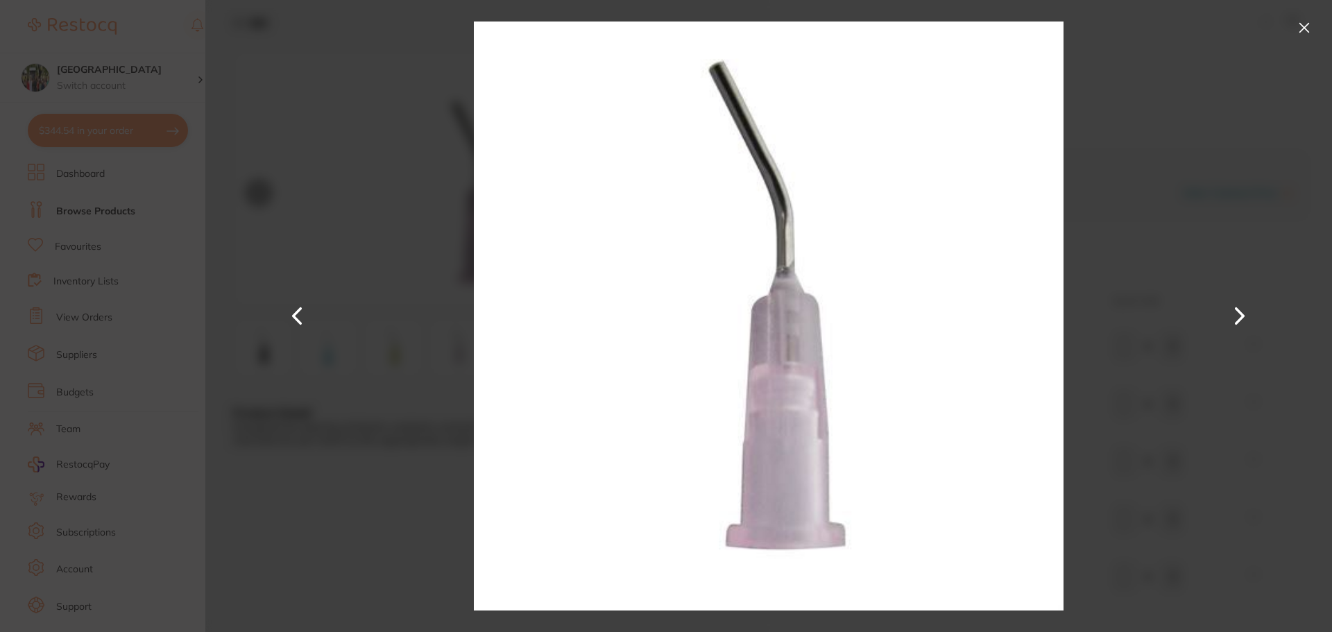
click at [1301, 30] on button at bounding box center [1305, 28] width 22 height 22
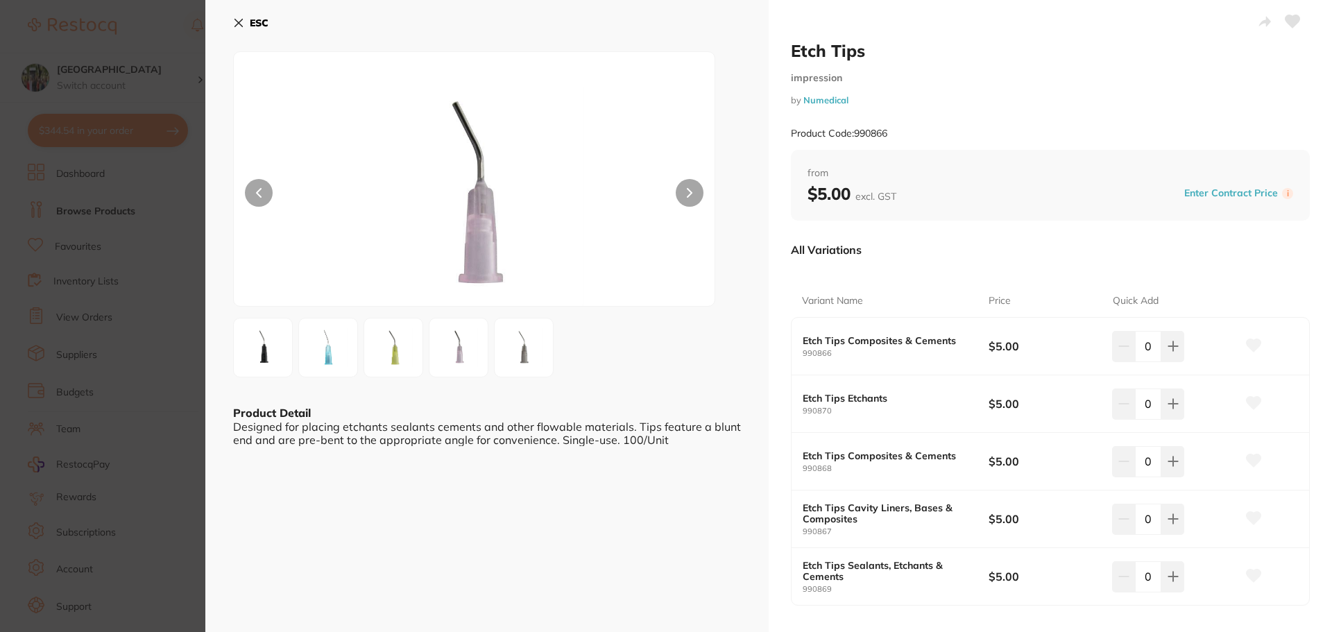
click at [264, 355] on img at bounding box center [263, 348] width 50 height 50
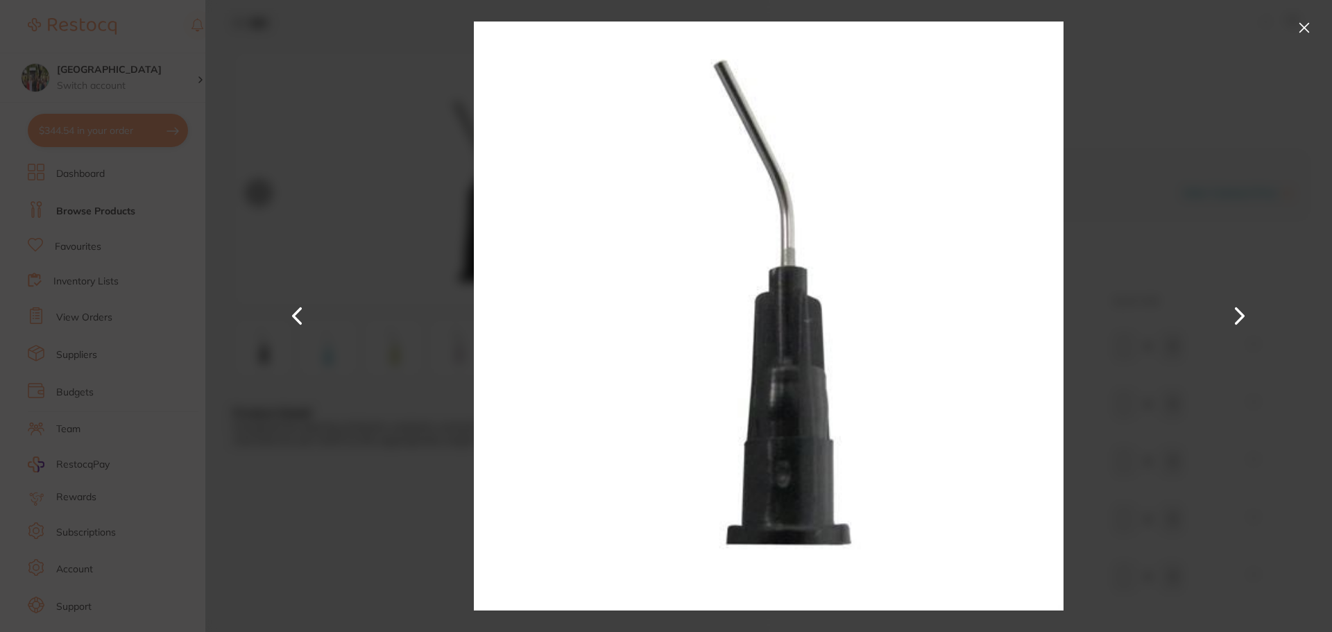
click at [1310, 29] on button at bounding box center [1305, 28] width 22 height 22
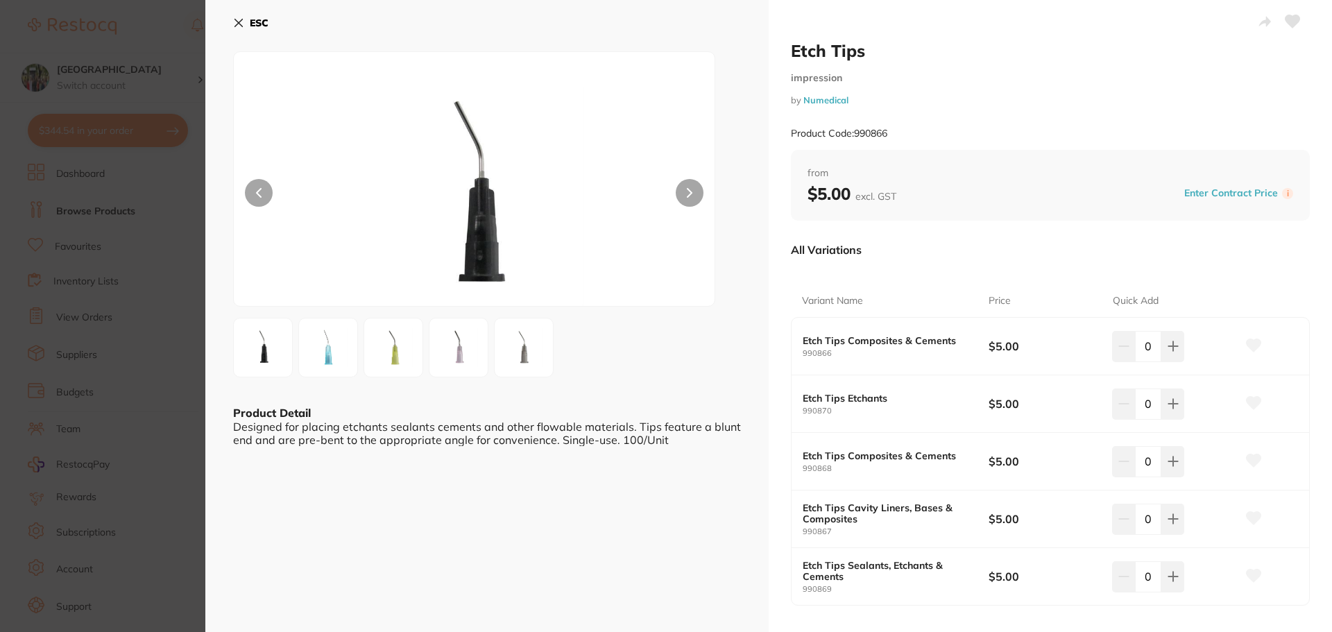
click at [235, 24] on icon at bounding box center [238, 22] width 11 height 11
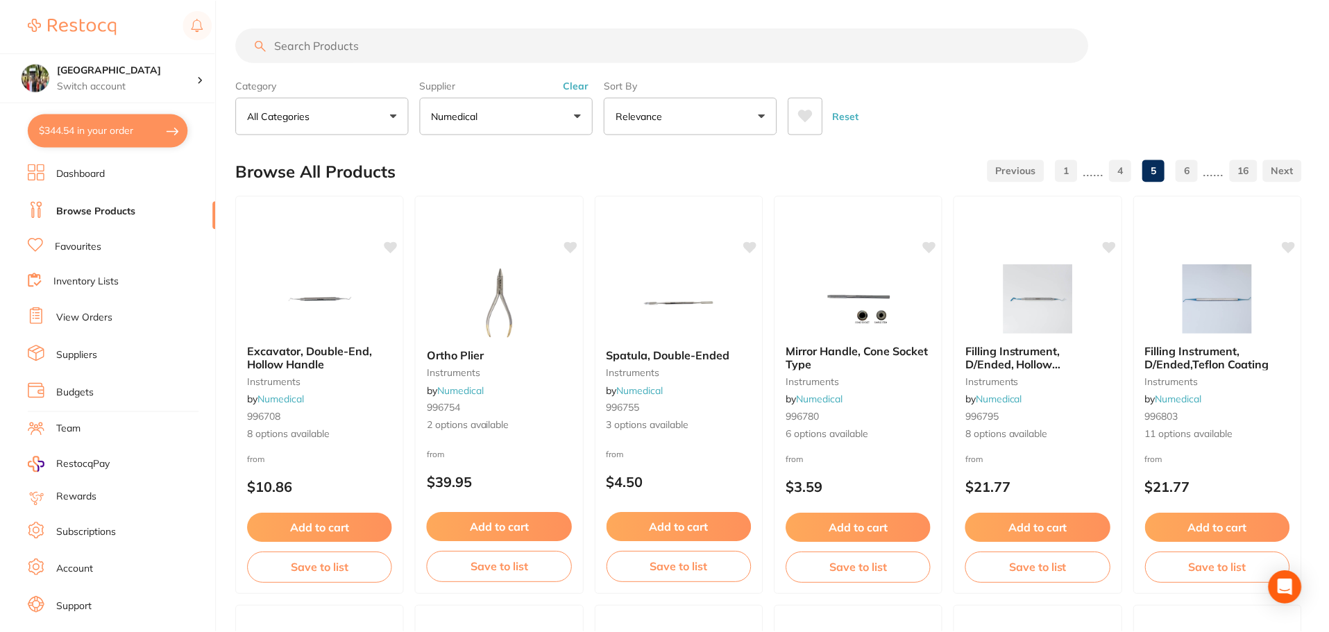
scroll to position [2221, 0]
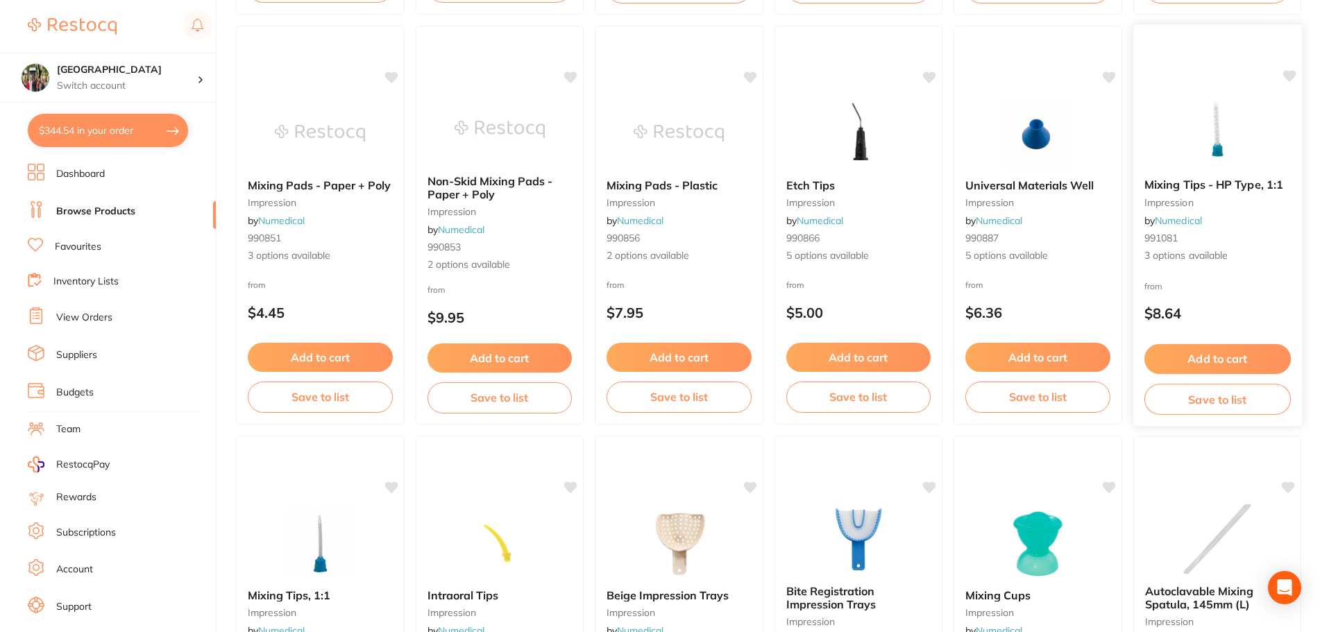
click at [1191, 194] on div "Mixing Tips - HP Type, 1:1 impression by Numedical 991081 3 options available" at bounding box center [1217, 220] width 169 height 107
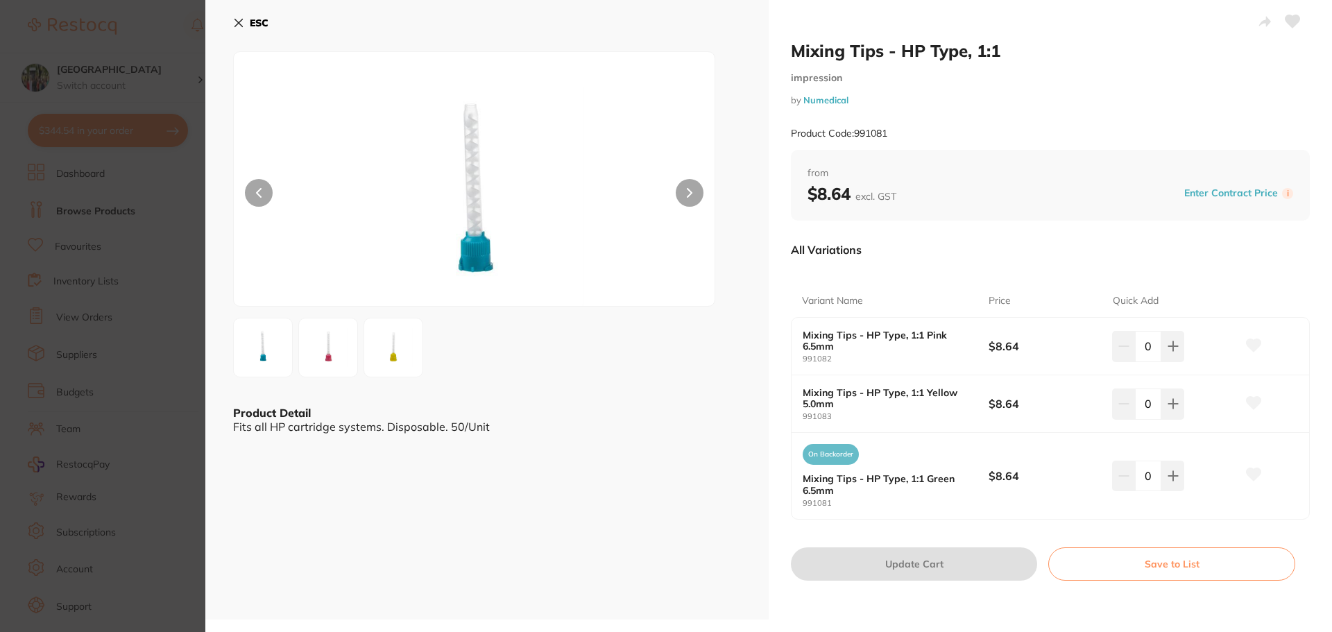
click at [237, 23] on icon at bounding box center [238, 22] width 11 height 11
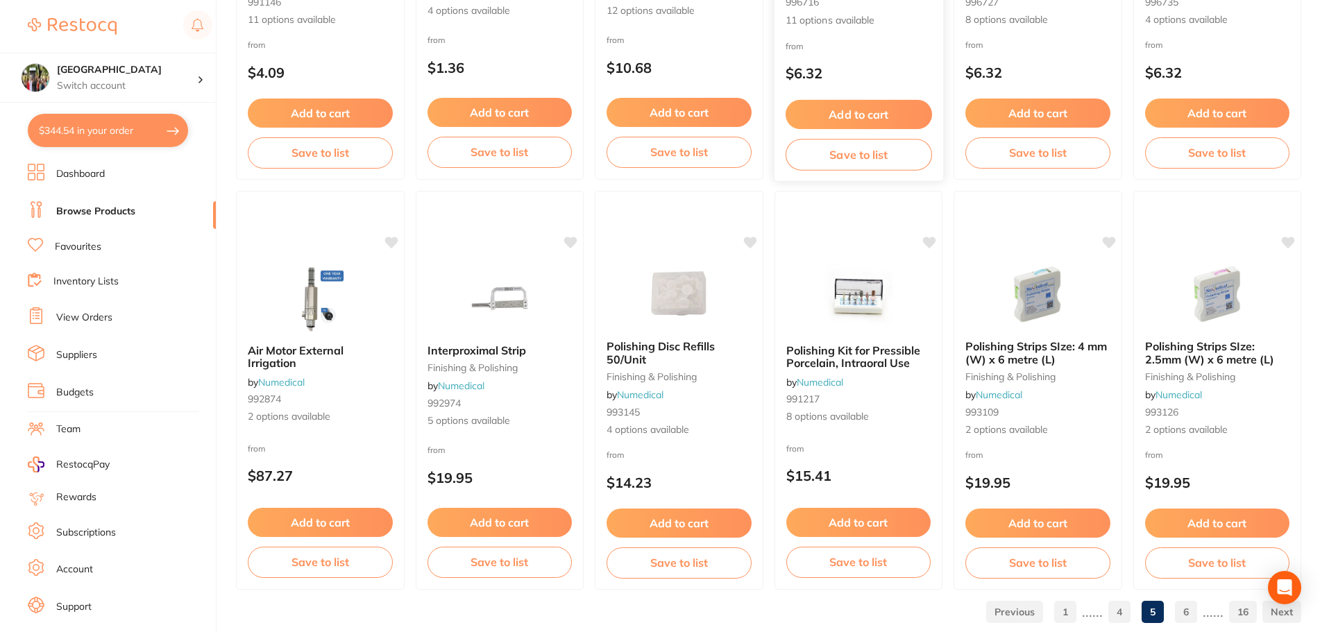
scroll to position [3316, 0]
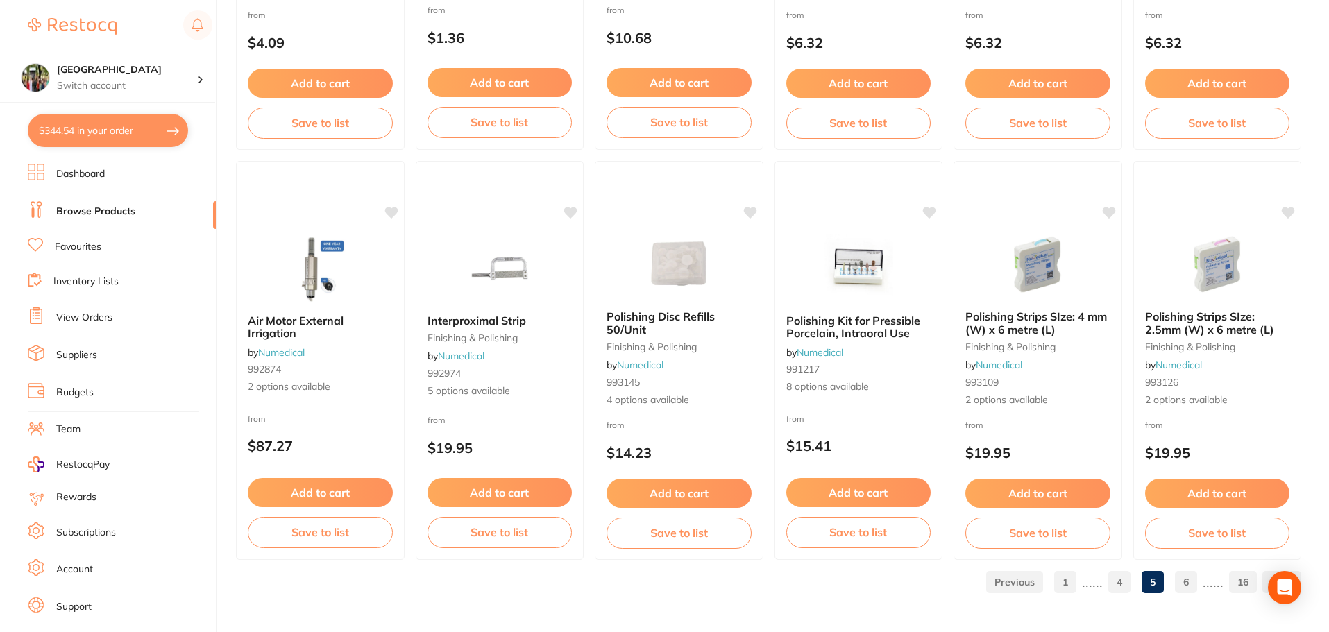
click at [1181, 582] on link "6" at bounding box center [1186, 582] width 22 height 28
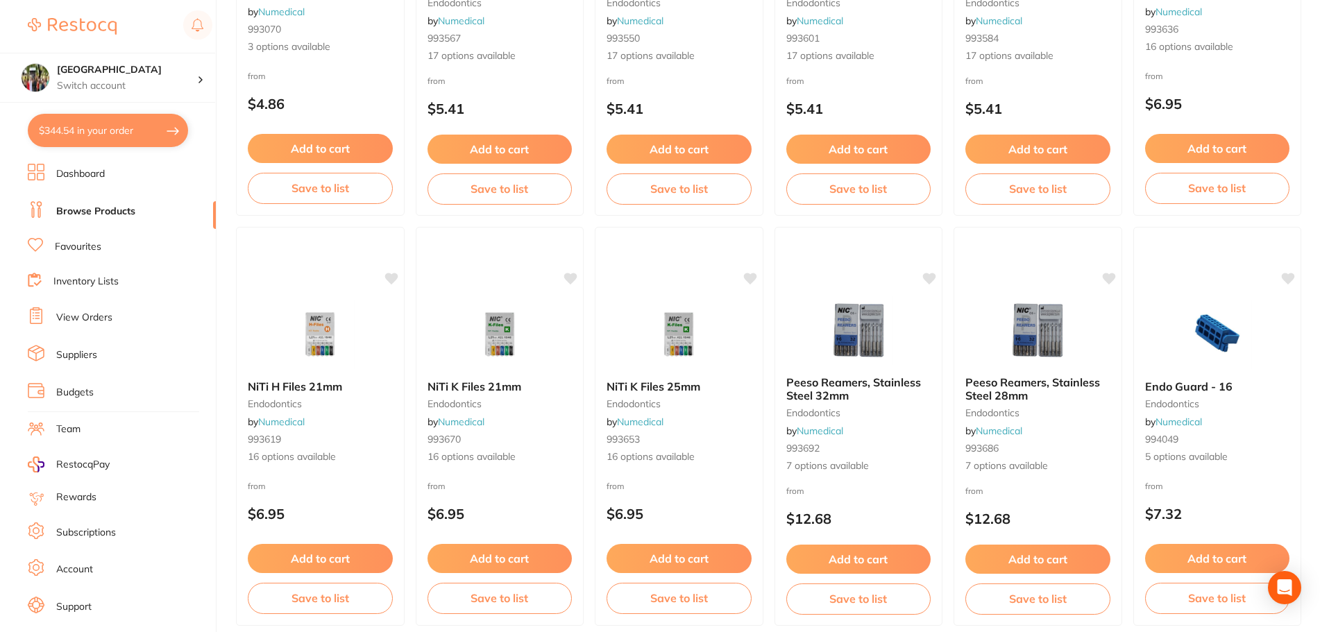
scroll to position [1480, 0]
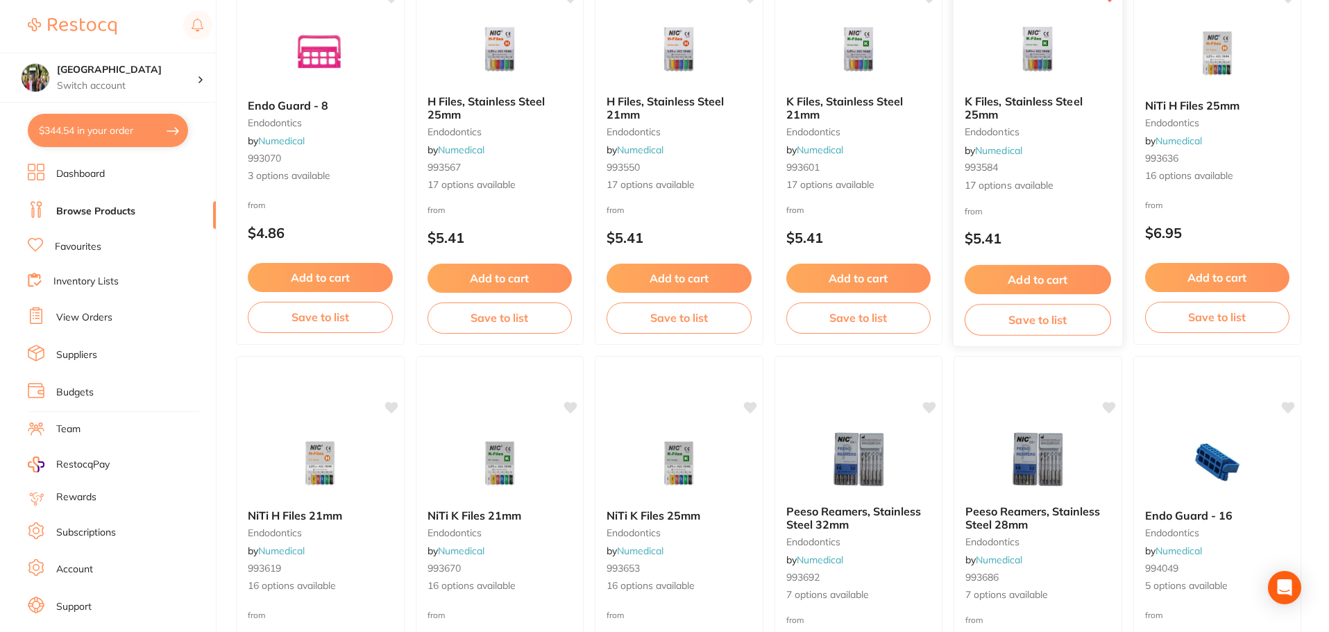
click at [1029, 96] on span "K Files, Stainless Steel 25mm" at bounding box center [1024, 107] width 118 height 27
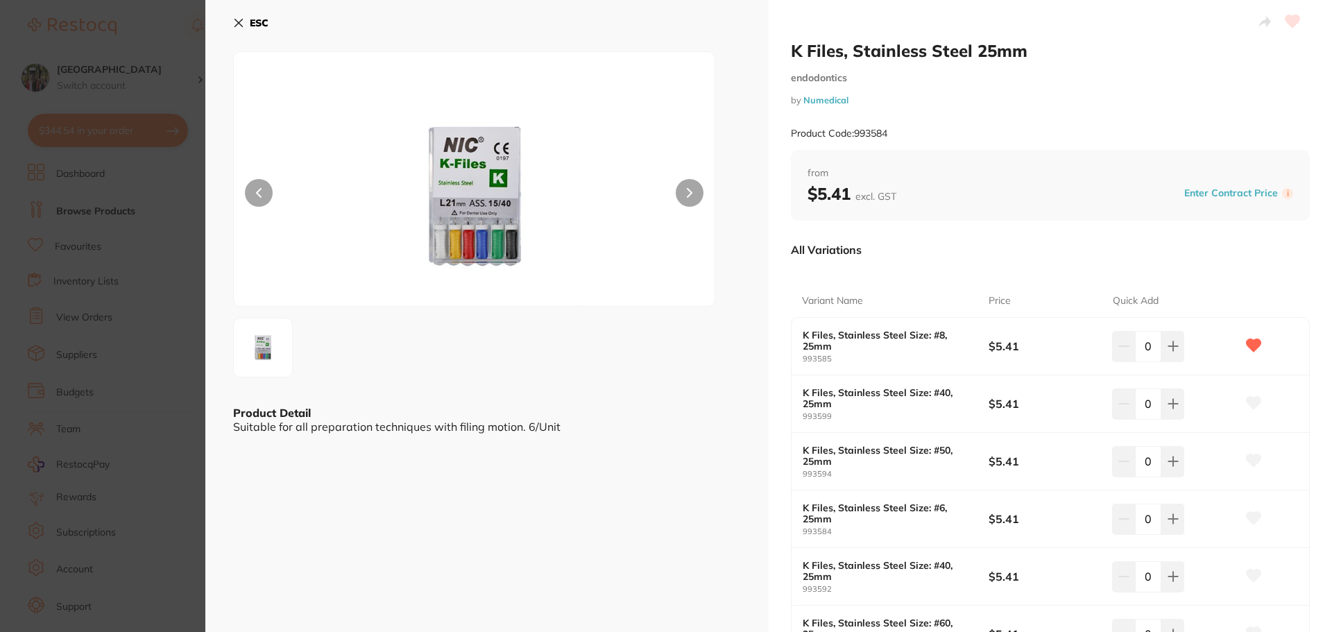
click at [237, 22] on icon at bounding box center [239, 23] width 8 height 8
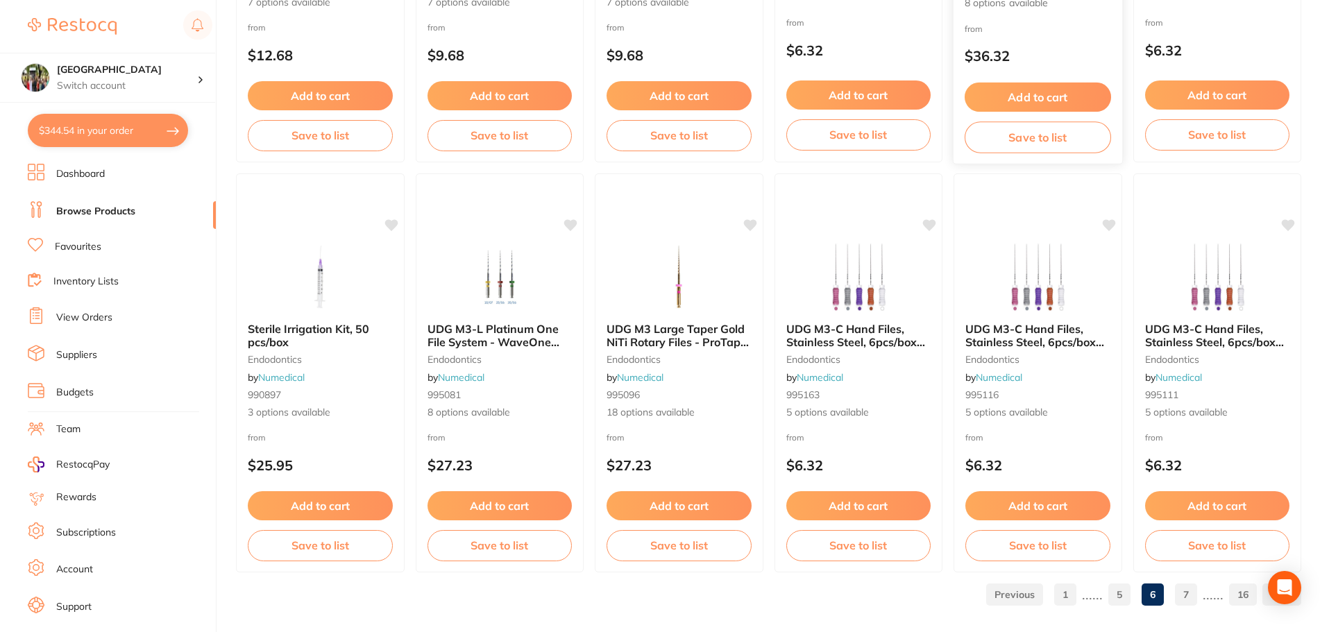
scroll to position [3316, 0]
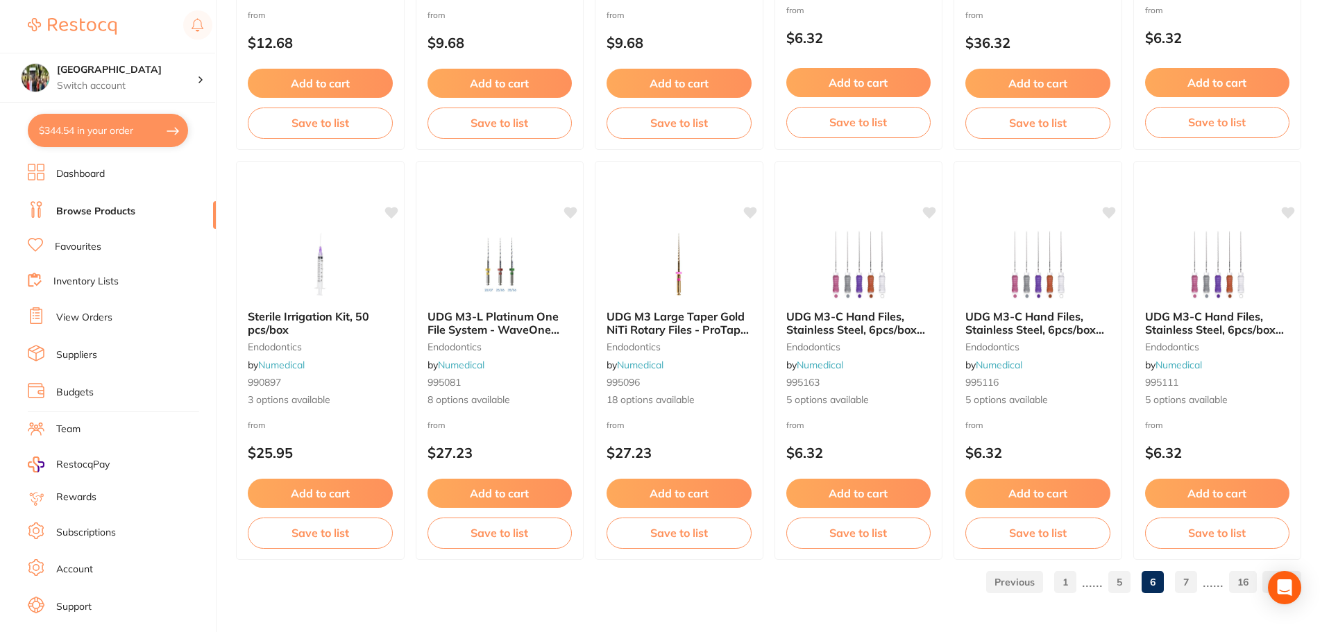
click at [1193, 590] on link "7" at bounding box center [1186, 582] width 22 height 28
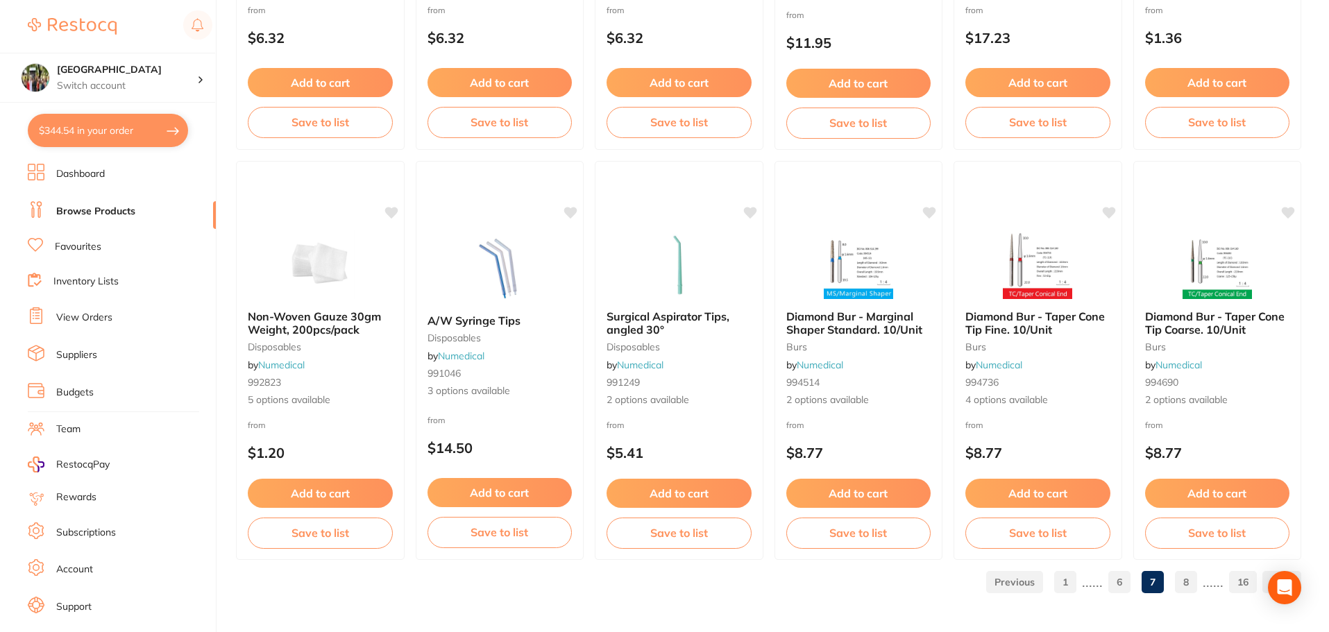
click at [1185, 591] on link "8" at bounding box center [1186, 582] width 22 height 28
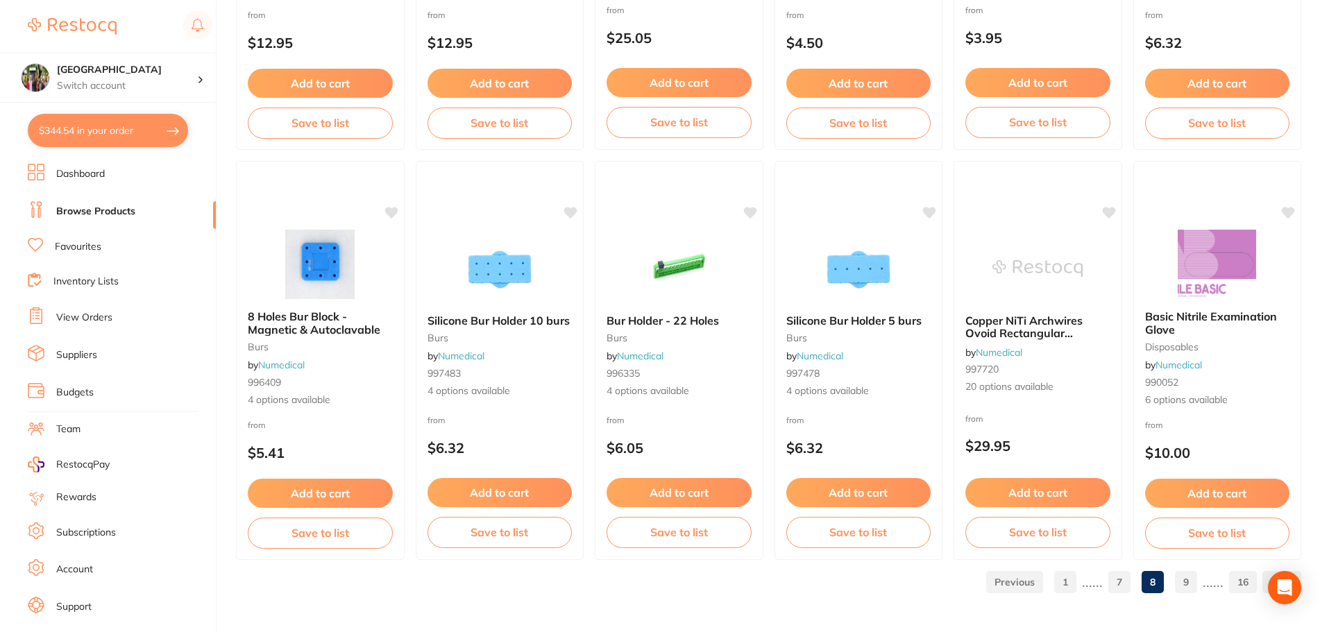
click at [1176, 575] on link "9" at bounding box center [1186, 582] width 22 height 28
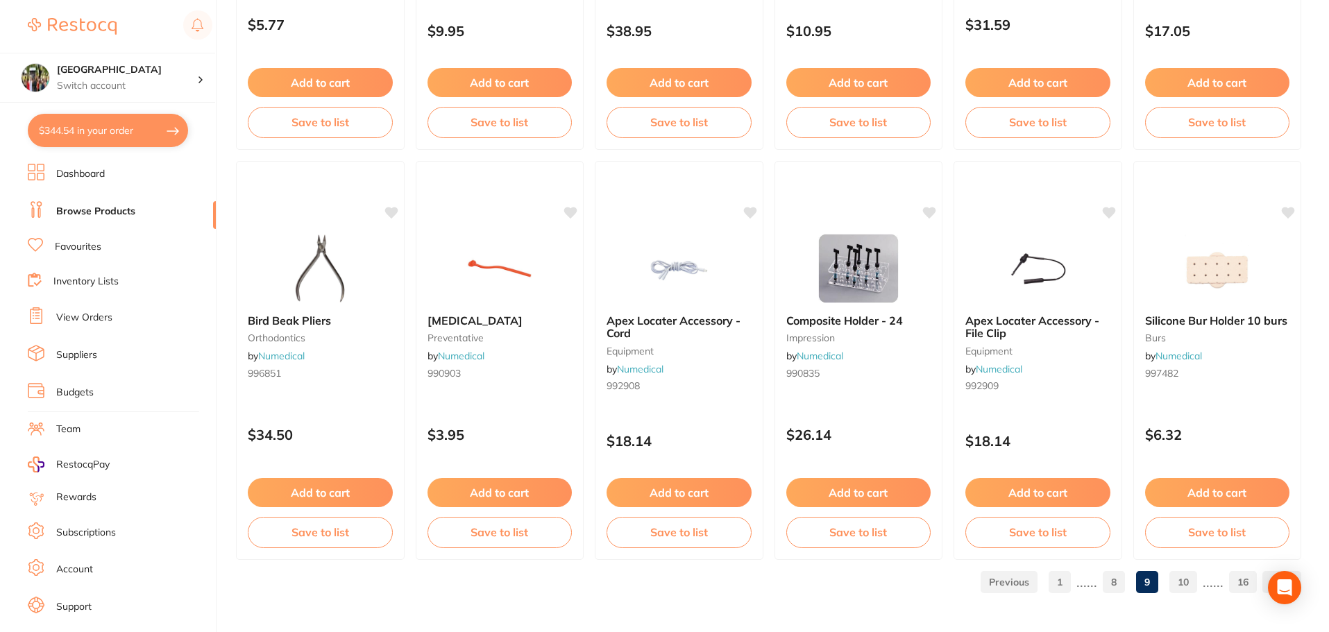
click at [1191, 586] on link "10" at bounding box center [1183, 582] width 28 height 28
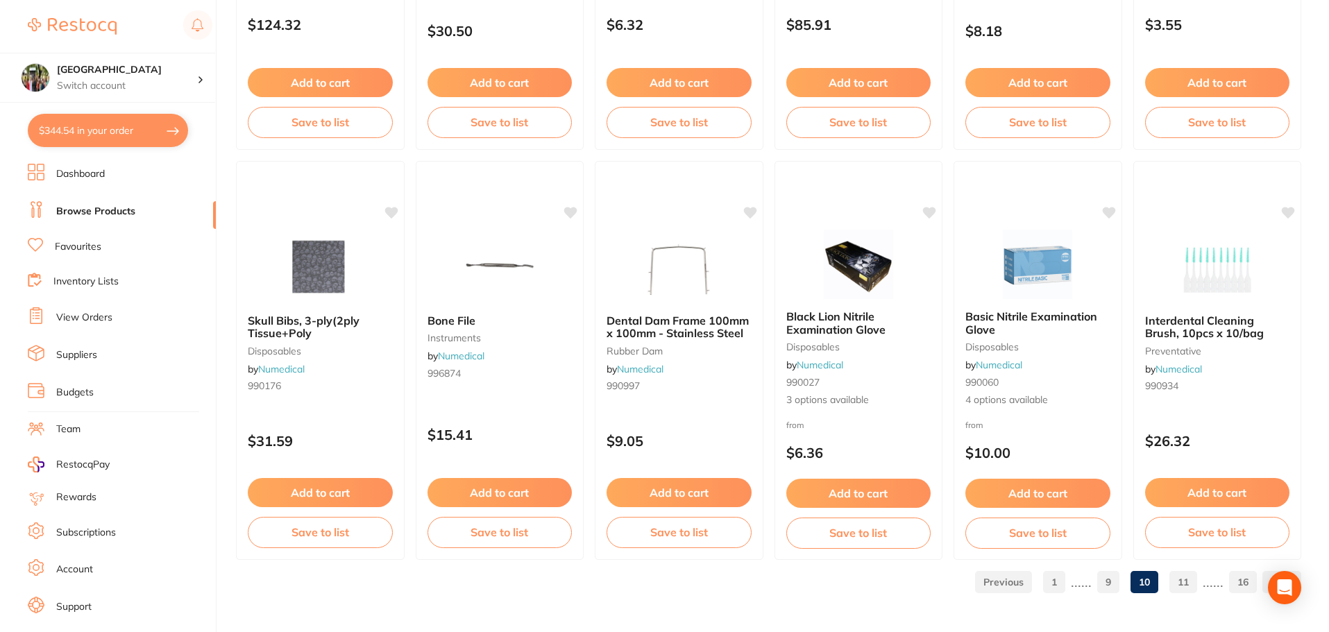
click at [1193, 581] on link "11" at bounding box center [1183, 582] width 28 height 28
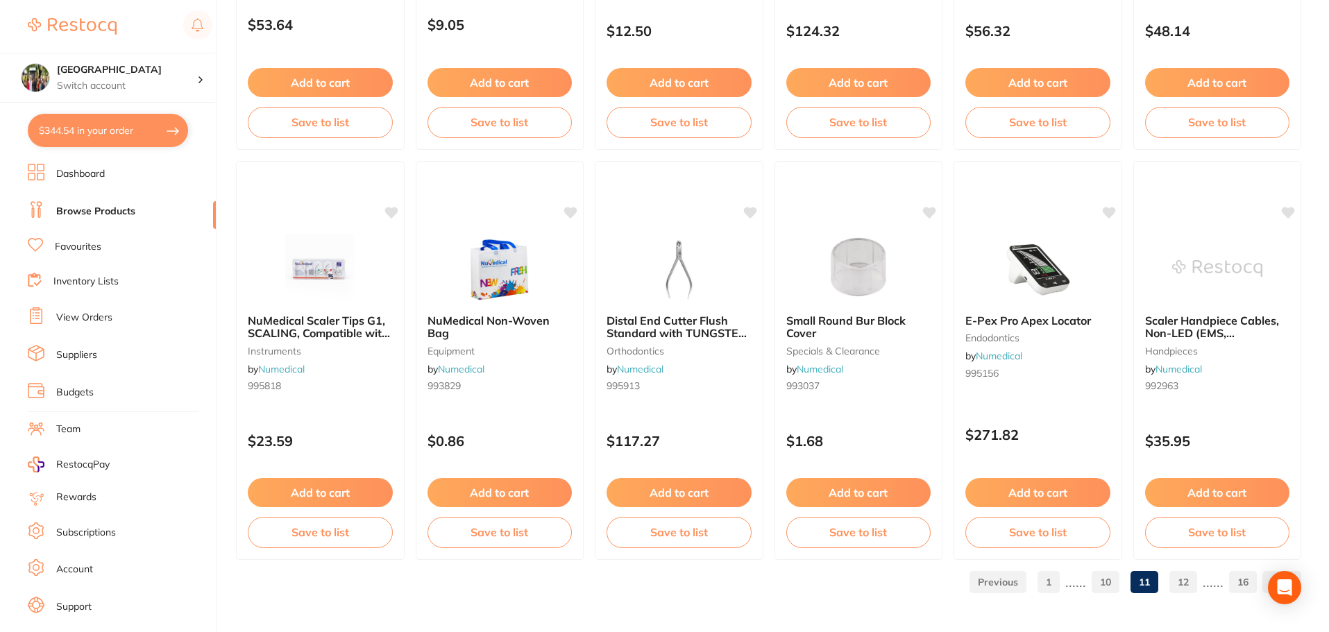
click at [1187, 580] on link "12" at bounding box center [1183, 582] width 28 height 28
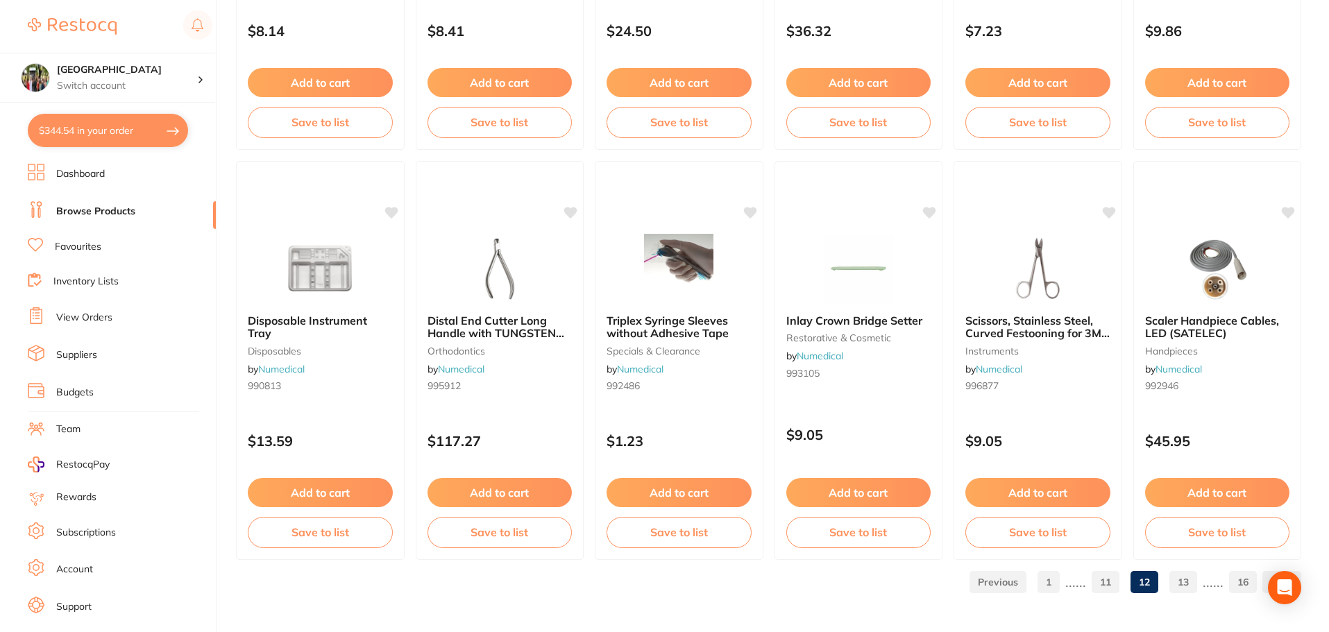
click at [1178, 581] on link "13" at bounding box center [1183, 582] width 28 height 28
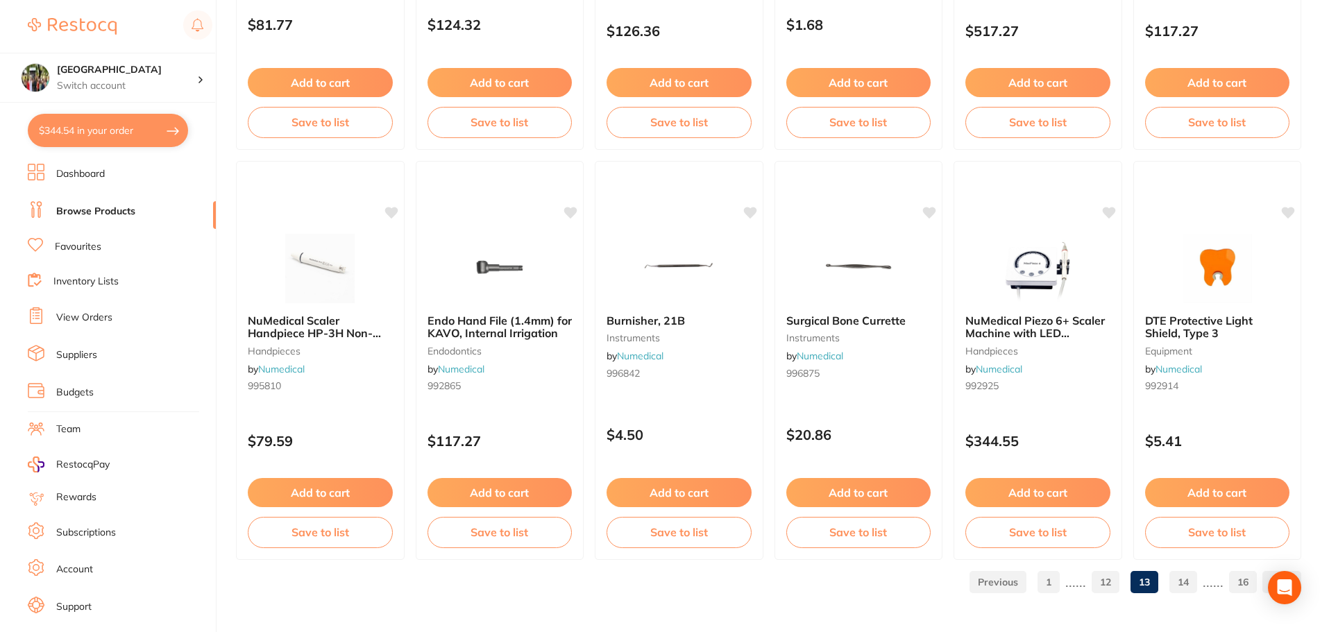
click at [1194, 584] on link "14" at bounding box center [1183, 582] width 28 height 28
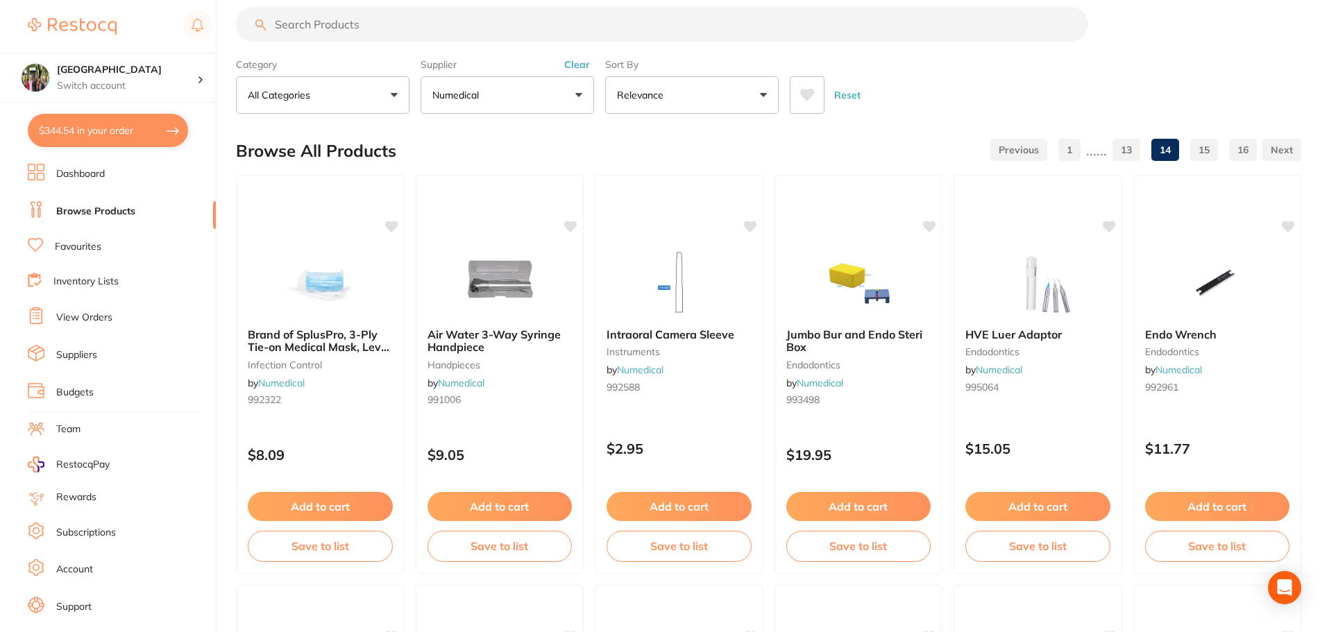
scroll to position [0, 0]
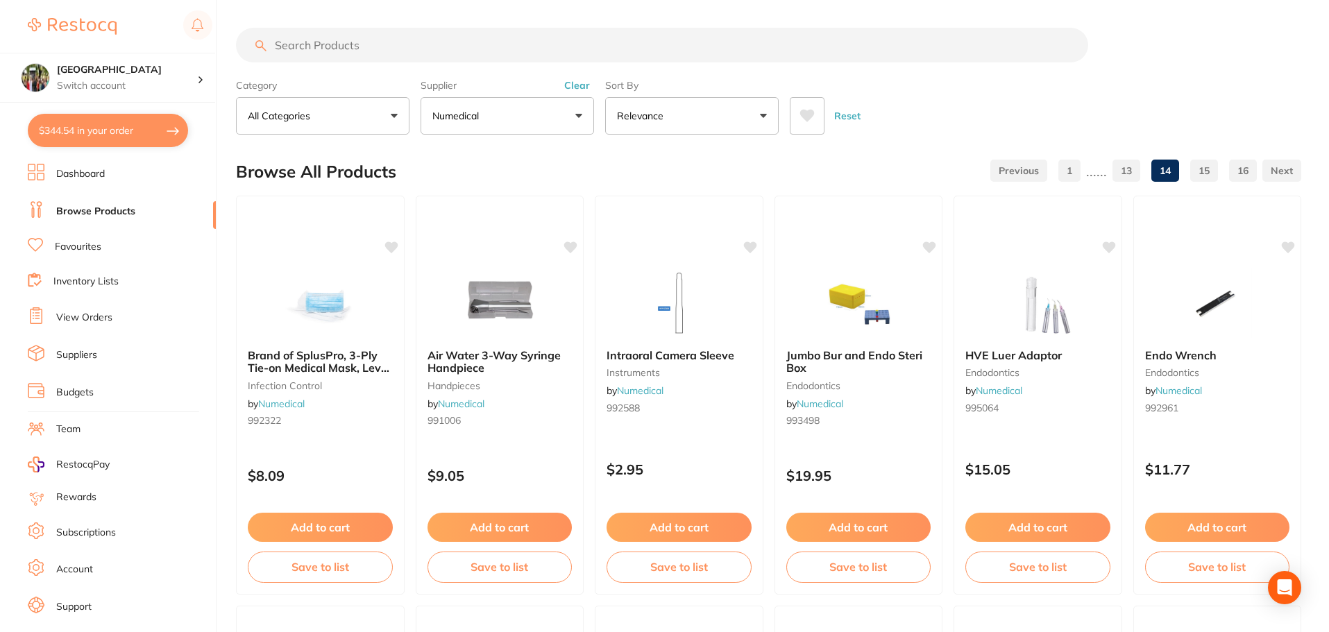
click at [387, 33] on input "search" at bounding box center [662, 45] width 852 height 35
type input "steel round bur"
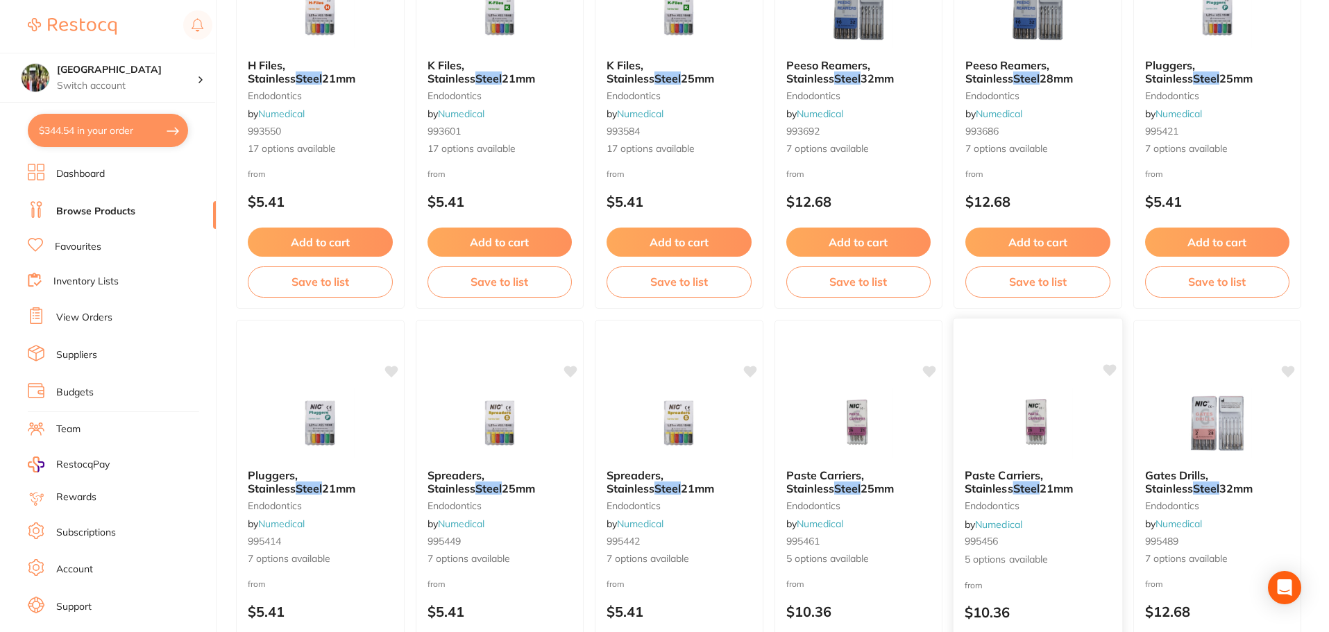
scroll to position [555, 0]
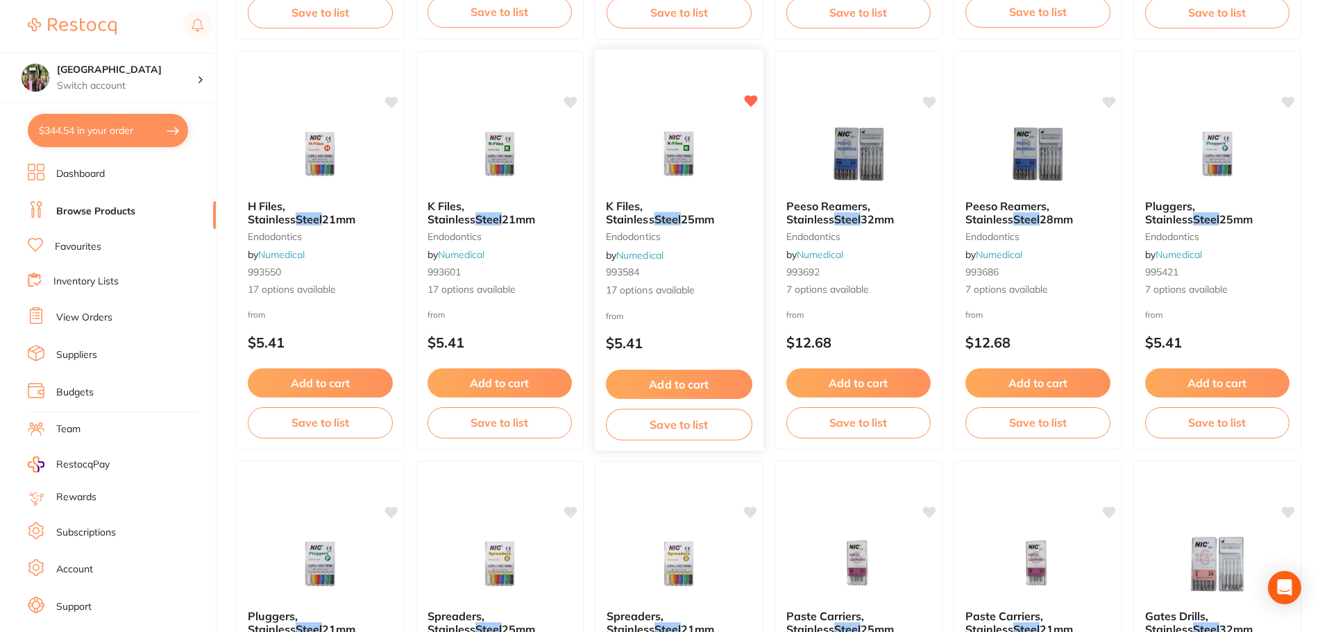
click at [651, 208] on span "K Files, Stainless" at bounding box center [630, 212] width 49 height 27
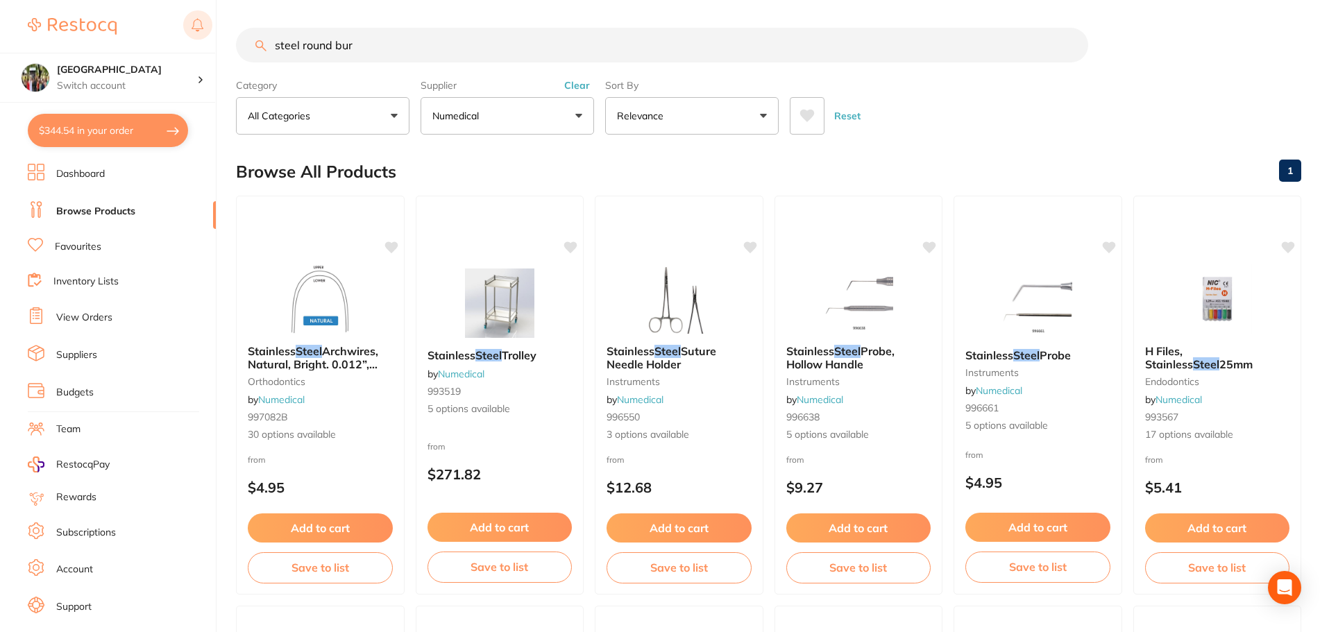
drag, startPoint x: 423, startPoint y: 49, endPoint x: 201, endPoint y: 20, distance: 224.7
click at [201, 20] on div "$344.54 Wanneroo Dental Centre Switch account Wanneroo Dental Centre $344.54 in…" at bounding box center [664, 316] width 1329 height 632
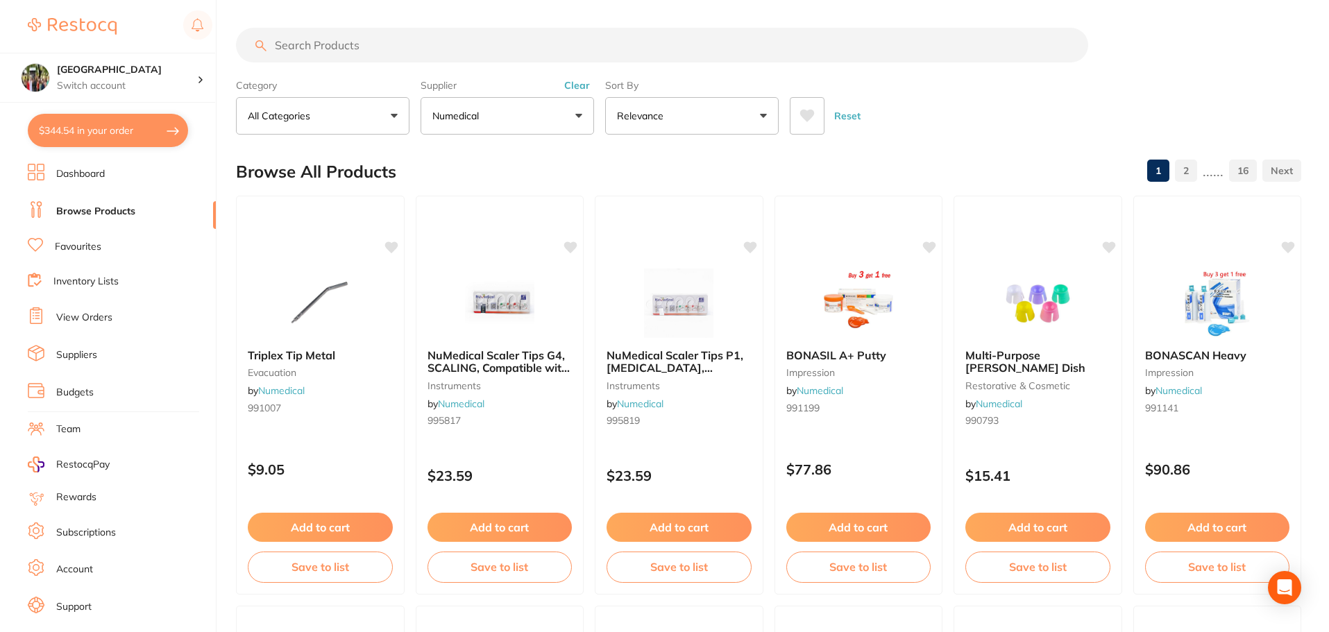
click at [101, 126] on button "$344.54 in your order" at bounding box center [108, 130] width 160 height 33
checkbox input "true"
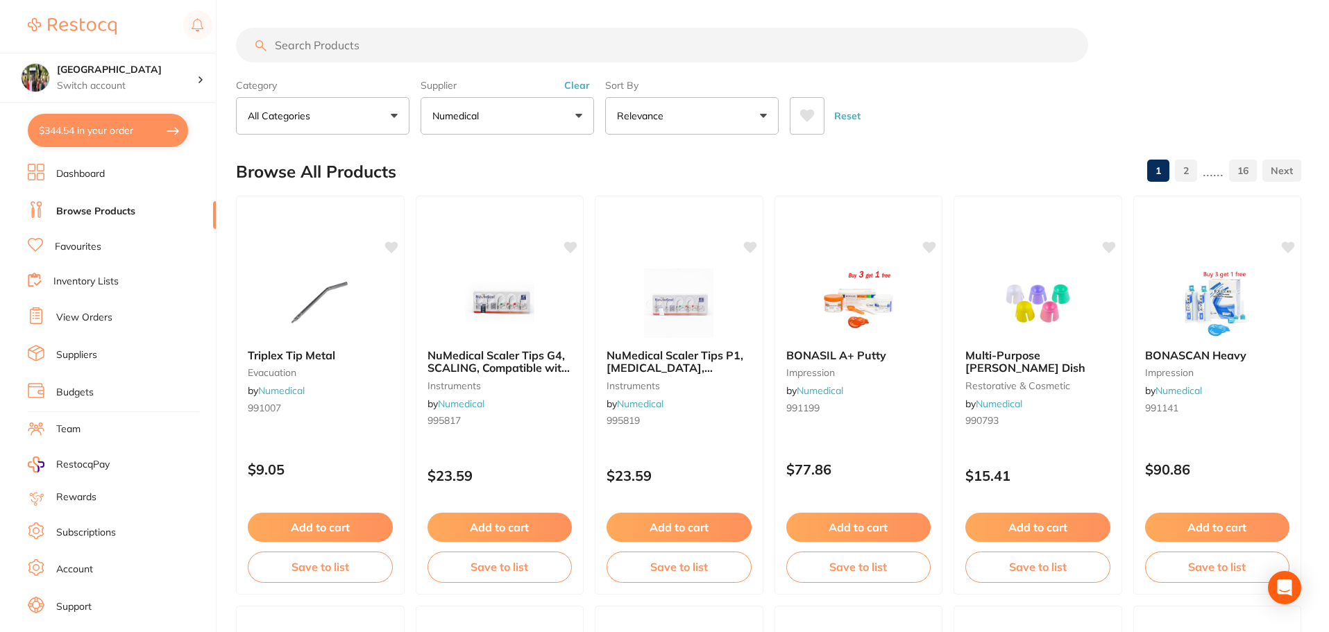
checkbox input "true"
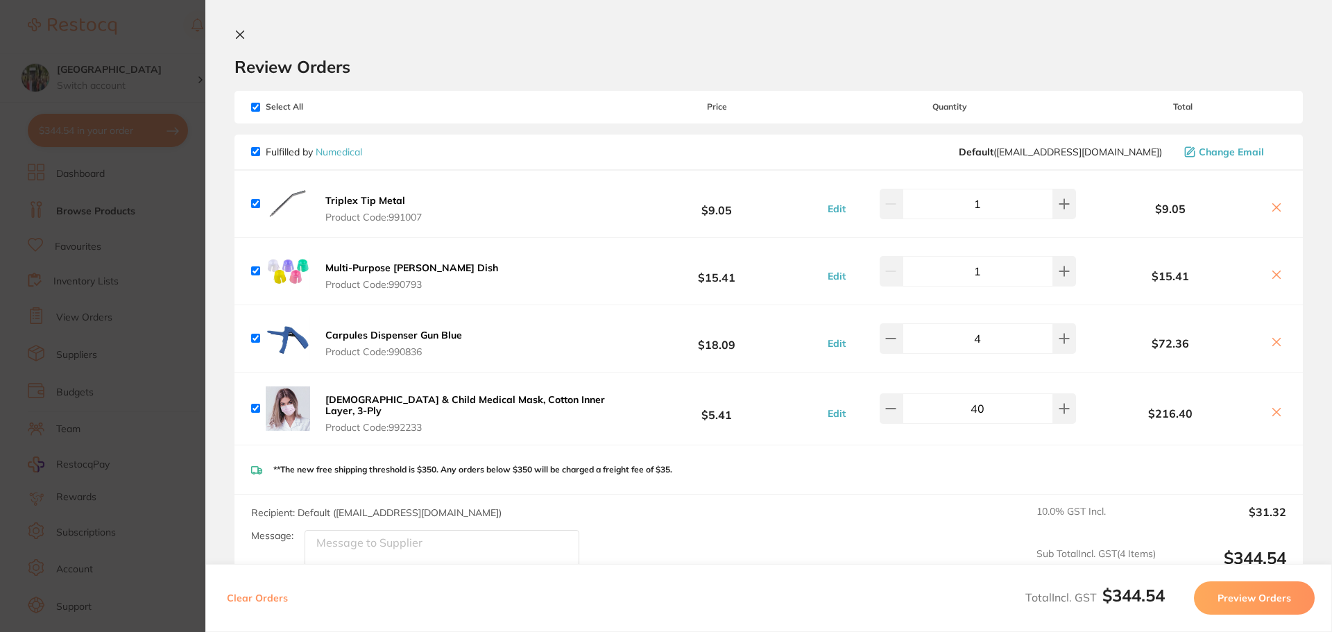
click at [241, 36] on icon at bounding box center [241, 35] width 8 height 8
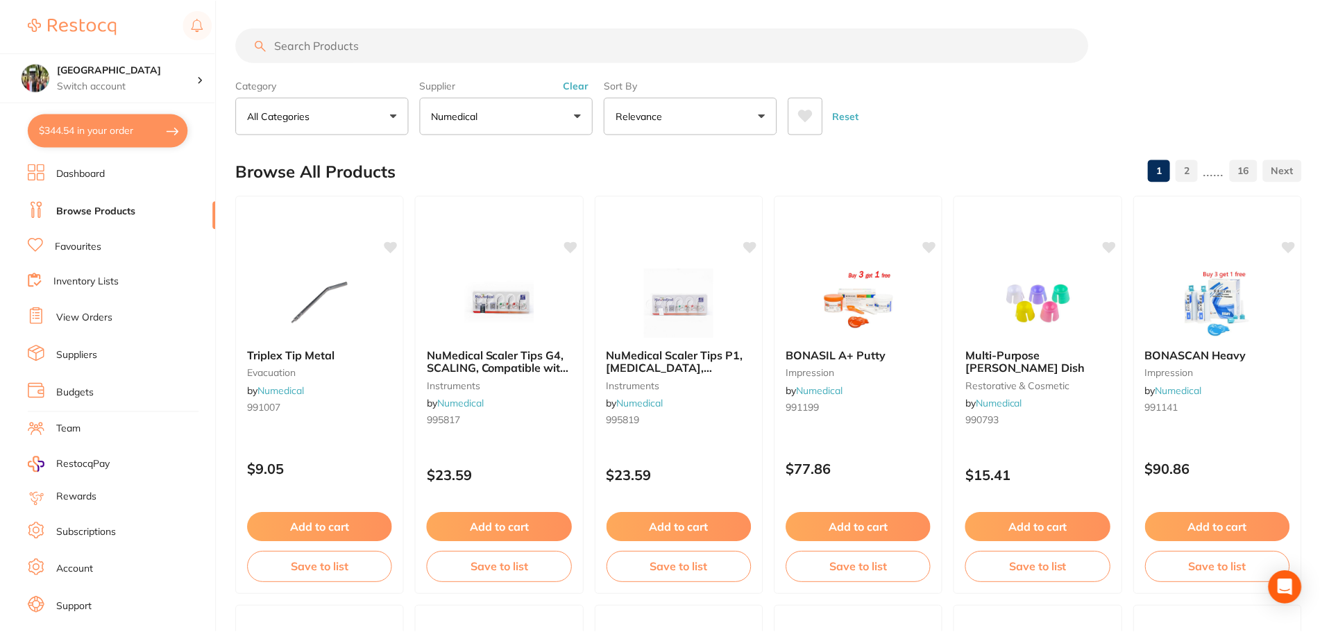
scroll to position [1, 0]
click at [74, 139] on button "$344.54 in your order" at bounding box center [108, 130] width 160 height 33
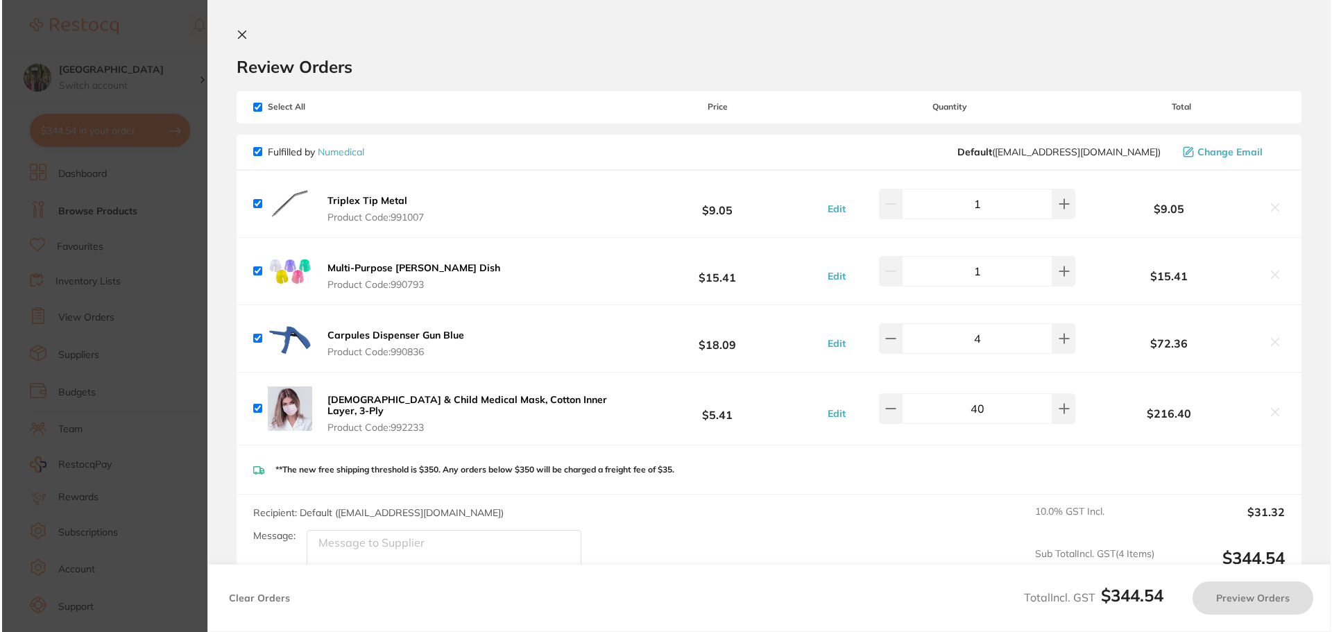
scroll to position [0, 0]
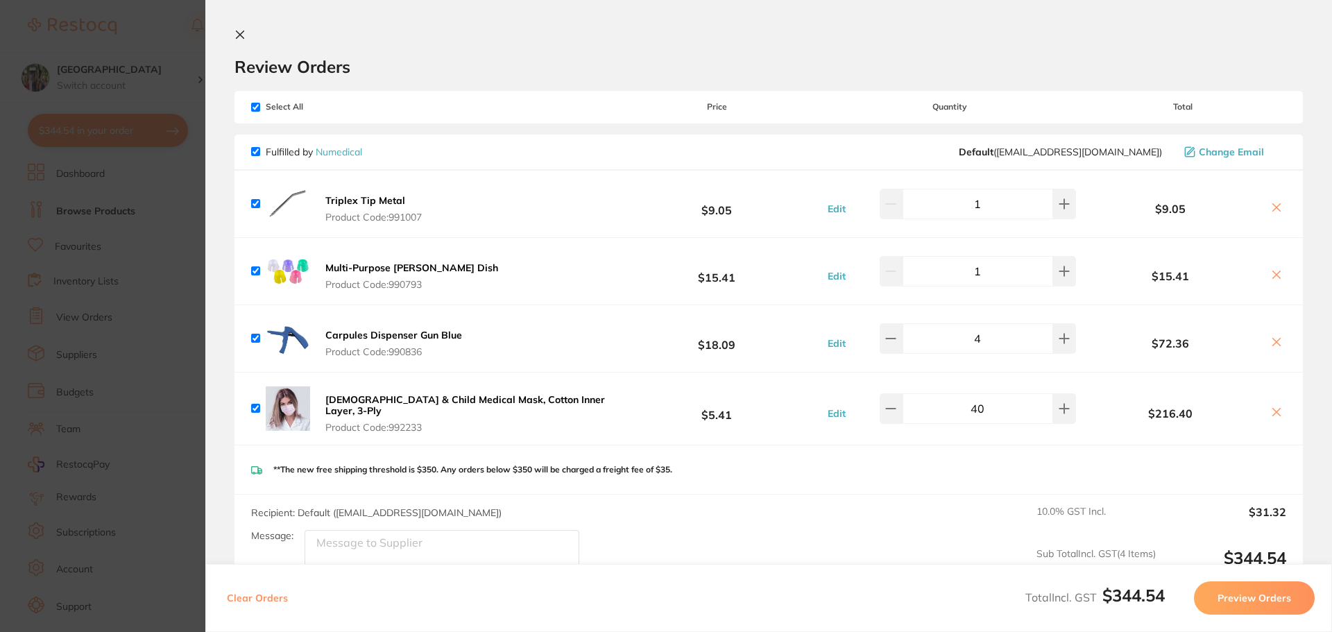
click at [239, 33] on icon at bounding box center [241, 35] width 8 height 8
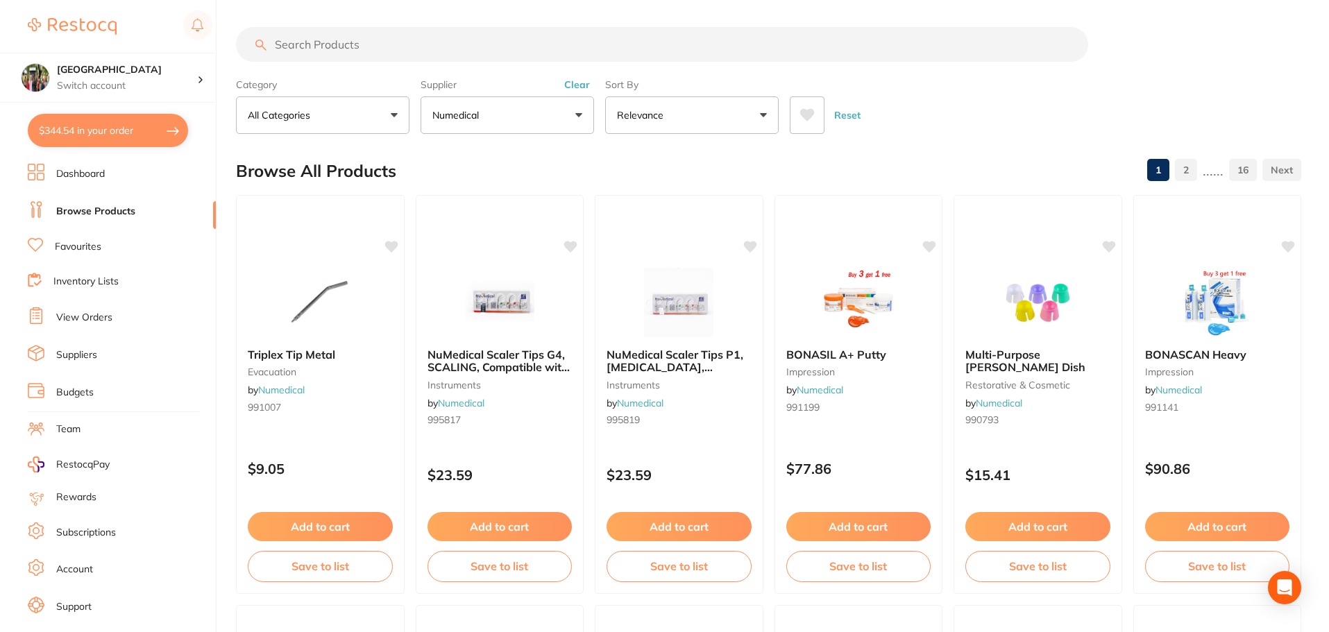
click at [282, 47] on input "search" at bounding box center [662, 44] width 852 height 35
type input "perio probe"
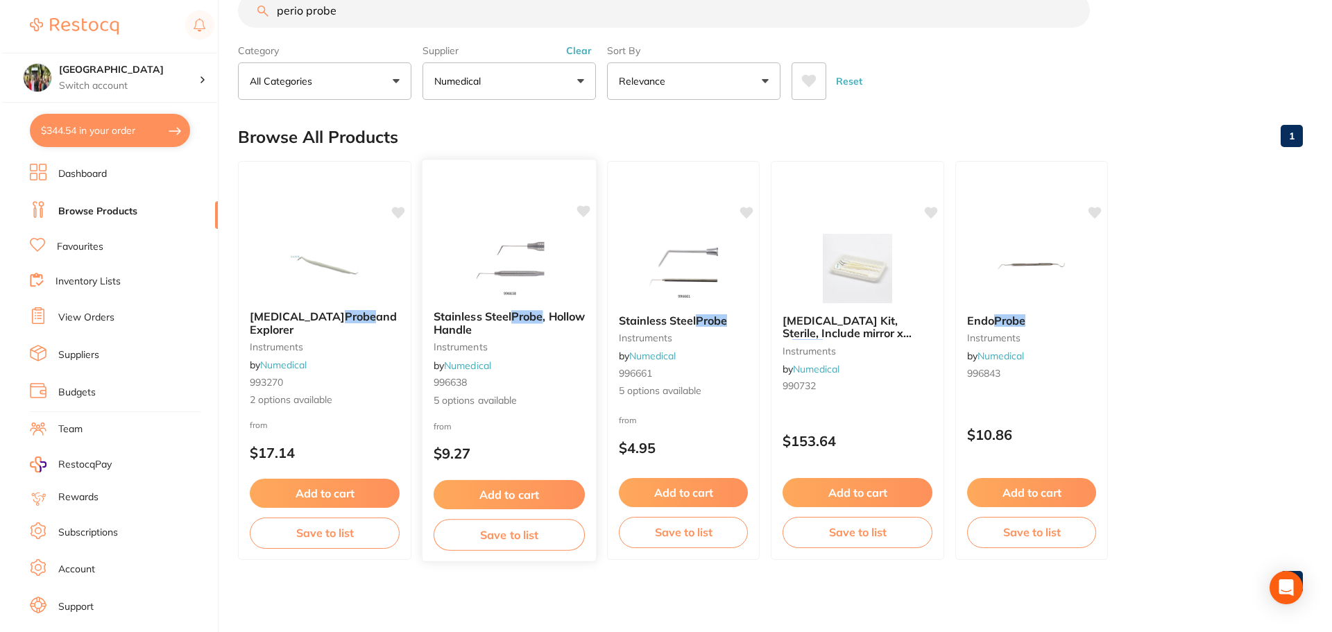
scroll to position [0, 0]
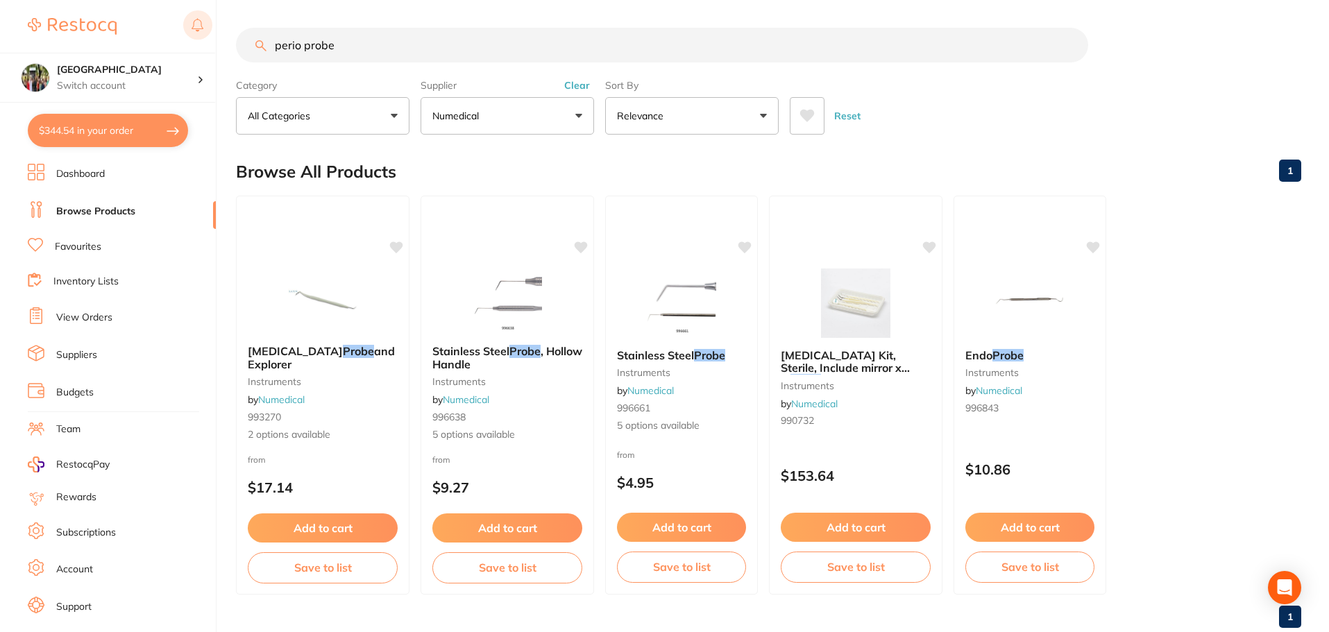
drag, startPoint x: 393, startPoint y: 42, endPoint x: 208, endPoint y: 14, distance: 187.5
click at [210, 6] on div "$344.54 Wanneroo Dental Centre Switch account Wanneroo Dental Centre $344.54 in…" at bounding box center [664, 316] width 1329 height 632
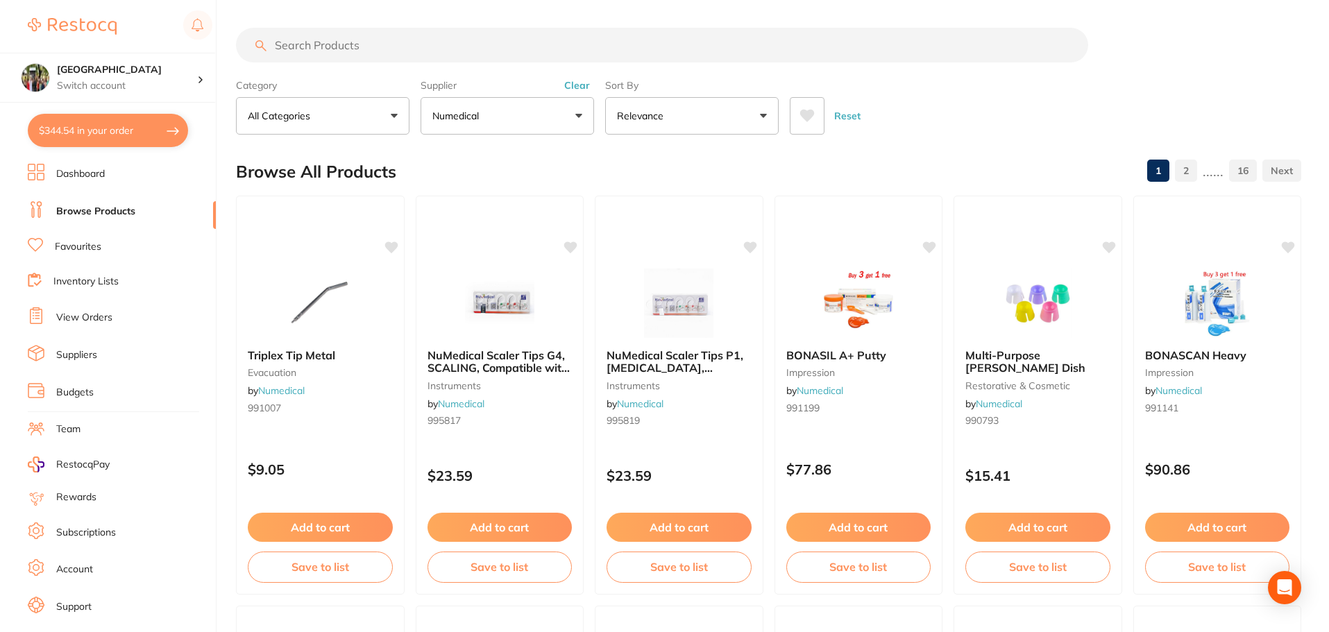
click at [112, 128] on button "$344.54 in your order" at bounding box center [108, 130] width 160 height 33
